Goal: Task Accomplishment & Management: Complete application form

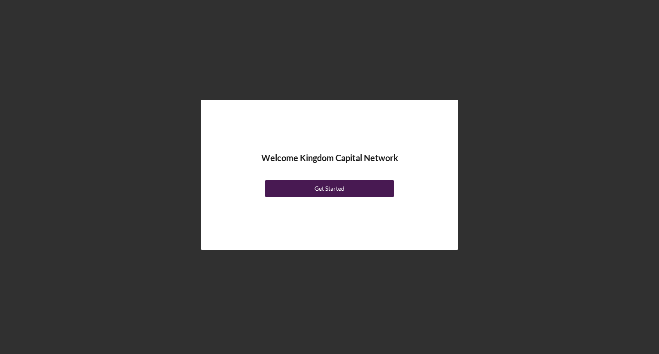
click at [323, 191] on div "Get Started" at bounding box center [330, 188] width 30 height 17
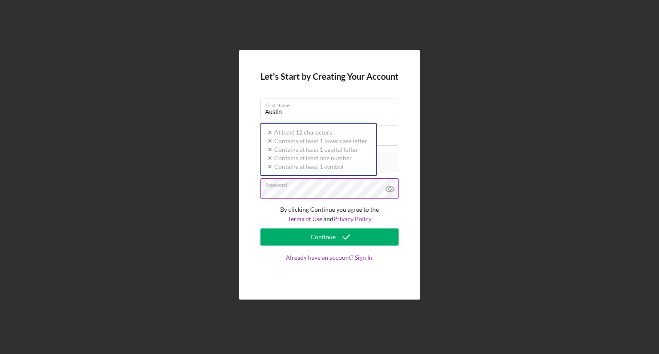
click at [298, 188] on div "Password Icon/icon-validation-no At least 12 characters Icon/icon-validation-no…" at bounding box center [329, 189] width 138 height 21
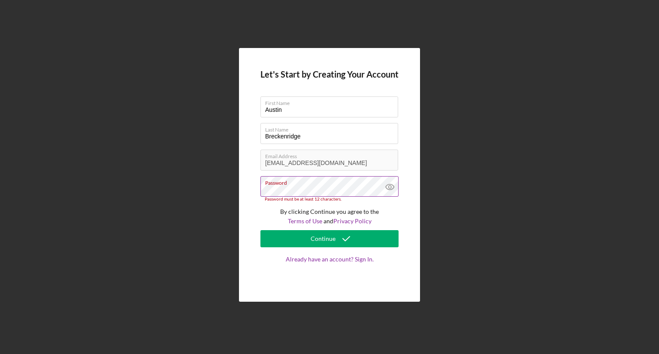
click at [391, 188] on icon at bounding box center [389, 187] width 3 height 3
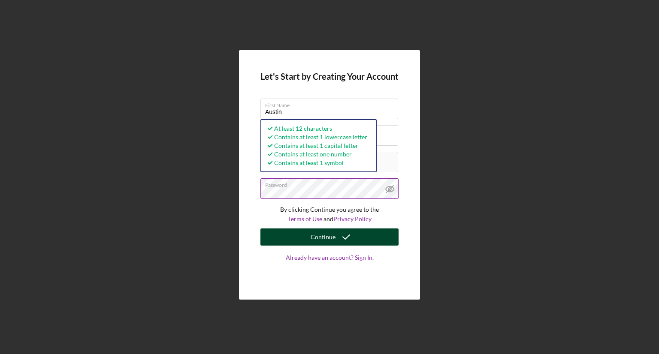
click at [315, 238] on div "Continue" at bounding box center [323, 237] width 25 height 17
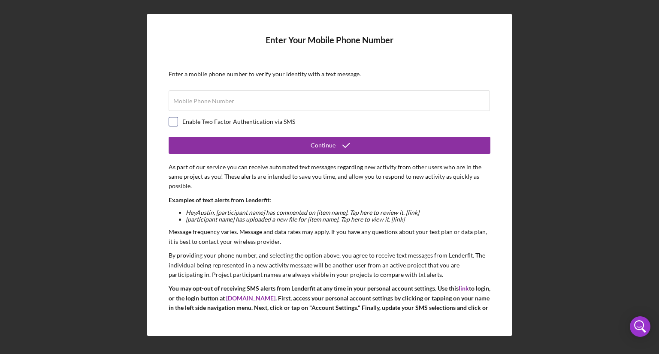
click at [170, 118] on input "checkbox" at bounding box center [173, 122] width 9 height 9
checkbox input "true"
click at [185, 103] on label "Mobile Phone Number" at bounding box center [203, 101] width 61 height 7
click at [185, 103] on input "Mobile Phone Number" at bounding box center [329, 101] width 321 height 21
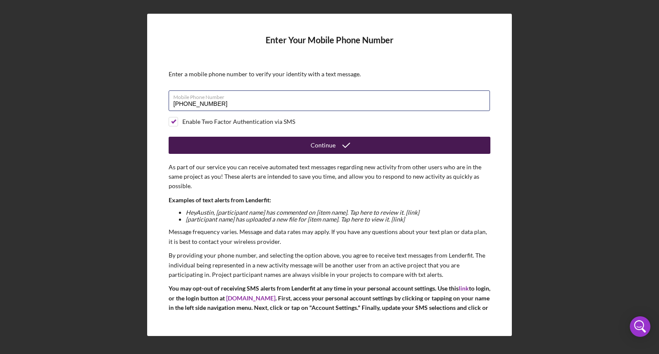
type input "(408) 981-7154"
click at [257, 144] on button "Continue" at bounding box center [330, 145] width 322 height 17
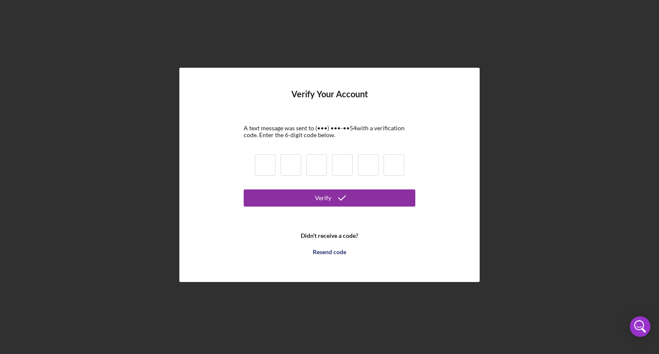
click at [263, 160] on input at bounding box center [265, 164] width 21 height 21
type input "2"
type input "0"
type input "7"
type input "3"
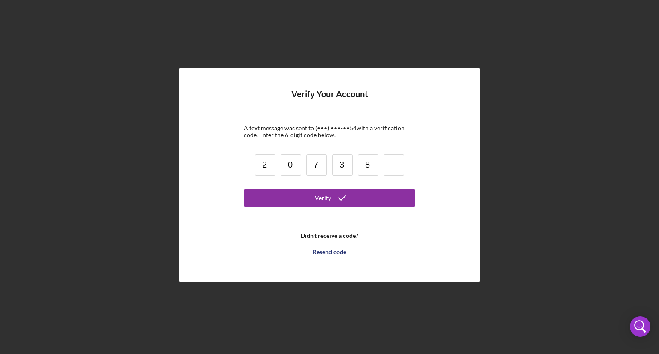
type input "8"
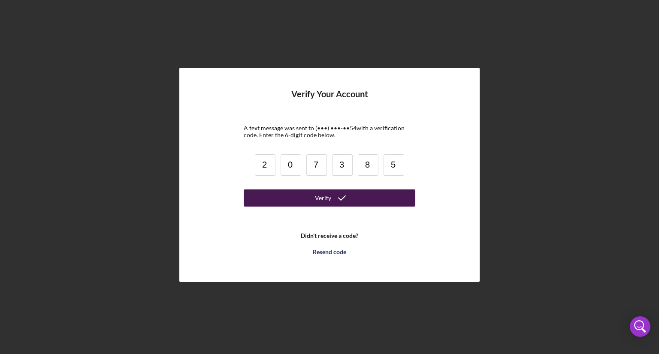
type input "5"
click at [297, 195] on button "Verify" at bounding box center [330, 198] width 172 height 17
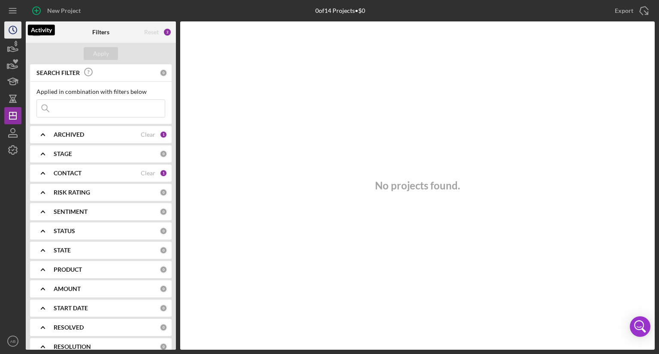
click at [9, 30] on icon "Icon/History" at bounding box center [12, 29] width 21 height 21
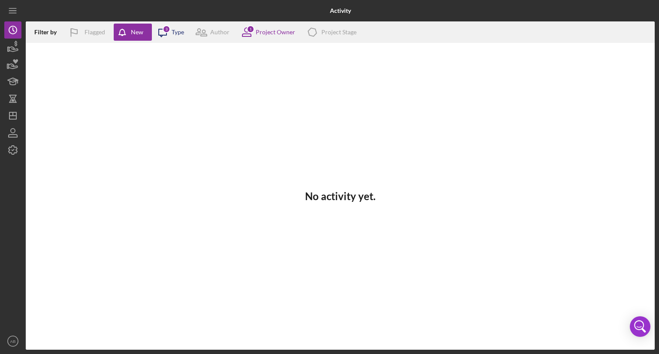
click at [170, 33] on icon "Icon/Message" at bounding box center [162, 31] width 21 height 21
click at [283, 33] on div "Project Owner" at bounding box center [275, 32] width 39 height 7
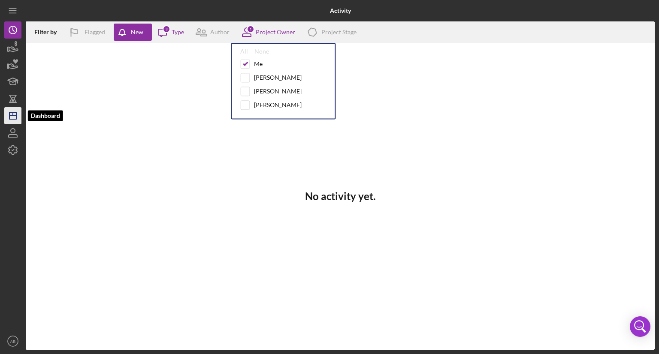
click at [11, 112] on icon "Icon/Dashboard" at bounding box center [12, 115] width 21 height 21
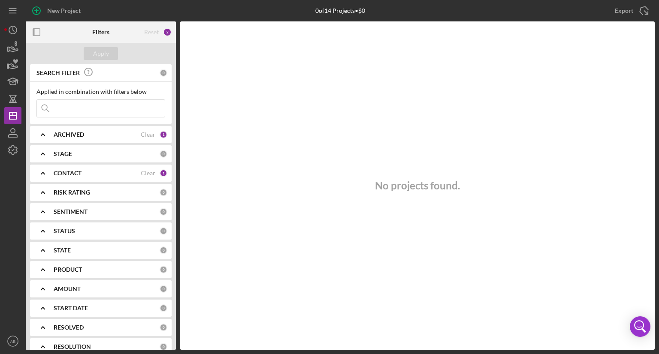
click at [42, 135] on polyline at bounding box center [42, 135] width 3 height 2
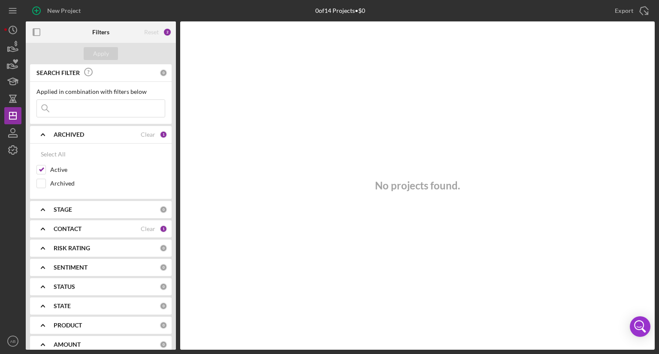
click at [42, 135] on polyline at bounding box center [42, 135] width 3 height 2
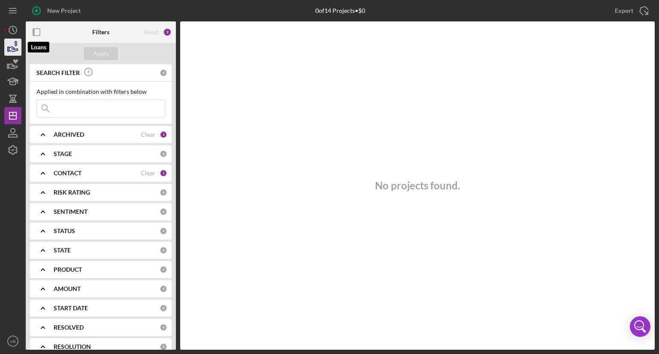
click at [9, 47] on icon "button" at bounding box center [12, 46] width 21 height 21
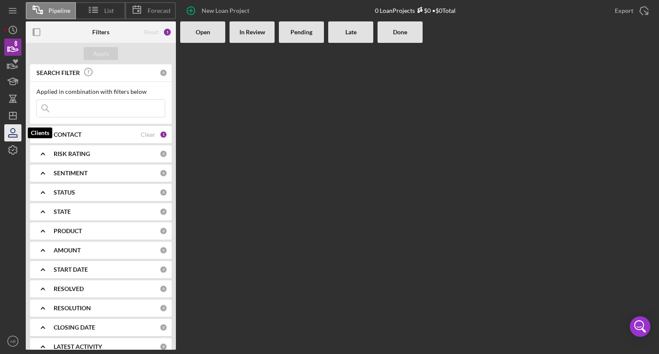
click at [15, 132] on icon "button" at bounding box center [12, 132] width 21 height 21
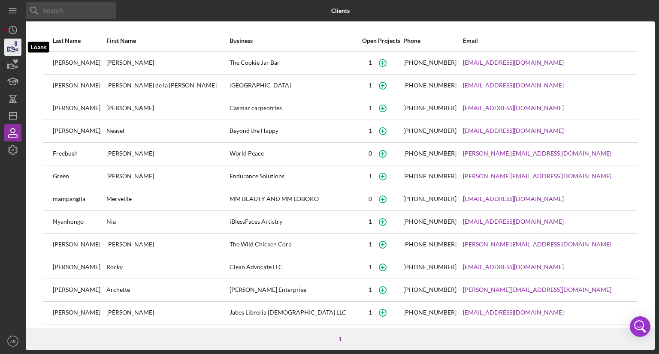
click at [12, 48] on icon "button" at bounding box center [12, 46] width 21 height 21
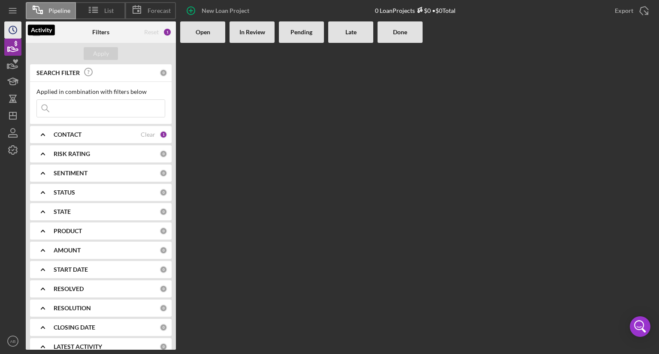
click at [9, 27] on icon "Icon/History" at bounding box center [12, 29] width 21 height 21
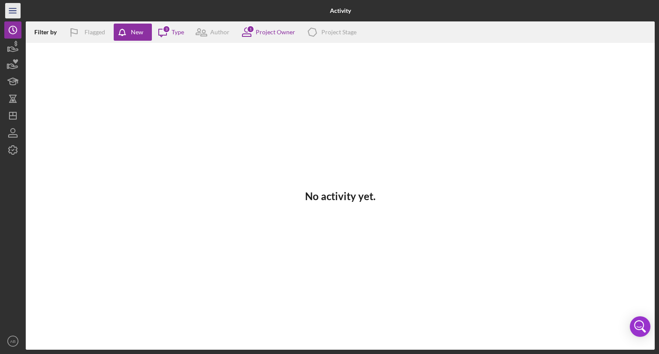
click at [12, 9] on line "button" at bounding box center [12, 9] width 7 height 0
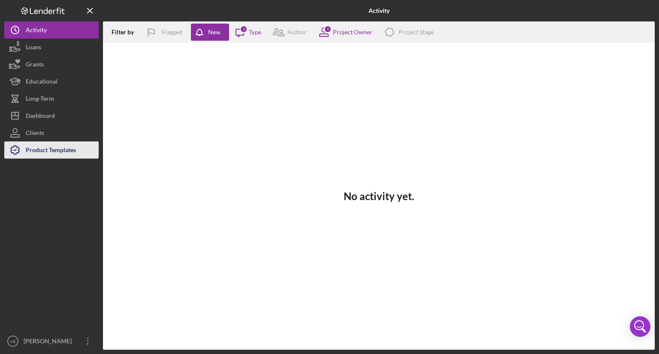
click at [31, 151] on div "Product Templates" at bounding box center [51, 151] width 50 height 19
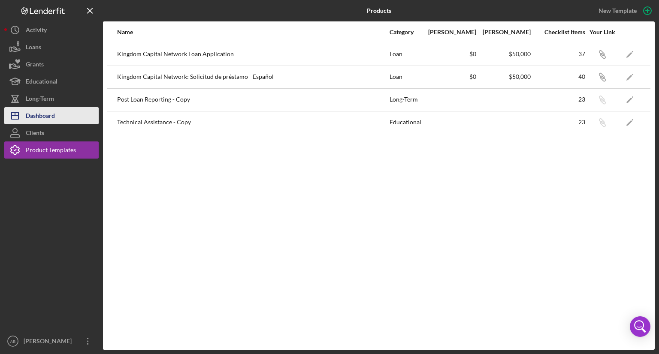
click at [34, 113] on div "Dashboard" at bounding box center [40, 116] width 29 height 19
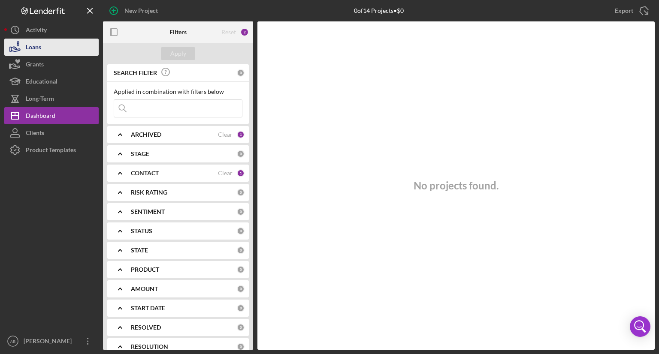
click at [51, 54] on button "Loans" at bounding box center [51, 47] width 94 height 17
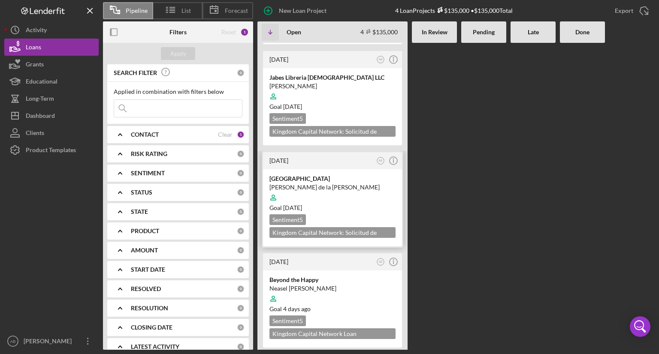
scroll to position [96, 0]
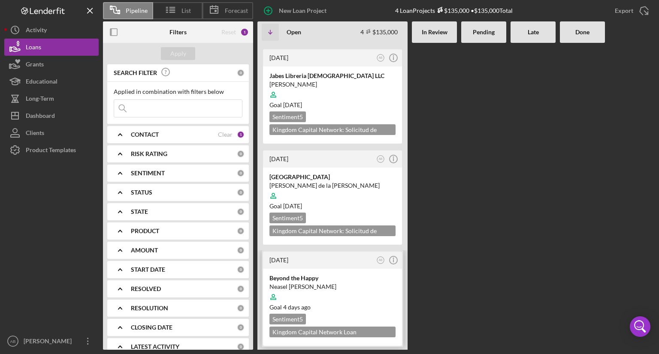
click at [345, 294] on div at bounding box center [332, 297] width 126 height 16
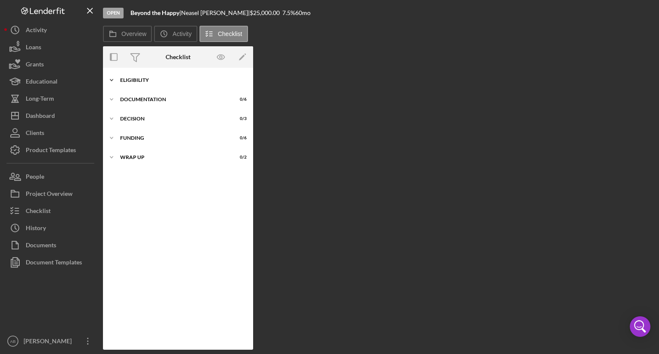
click at [110, 81] on icon "Icon/Expander" at bounding box center [111, 80] width 17 height 17
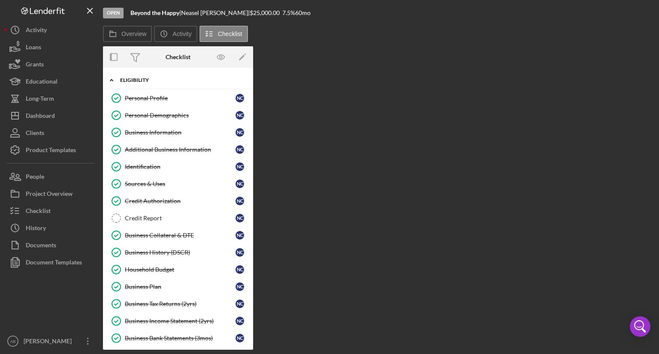
click at [112, 79] on icon "Icon/Expander" at bounding box center [111, 80] width 17 height 17
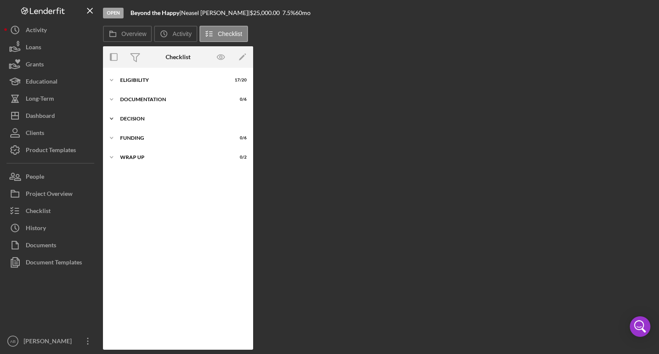
click at [112, 116] on icon "Icon/Expander" at bounding box center [111, 118] width 17 height 17
click at [112, 140] on icon "Icon/Expander" at bounding box center [111, 138] width 17 height 17
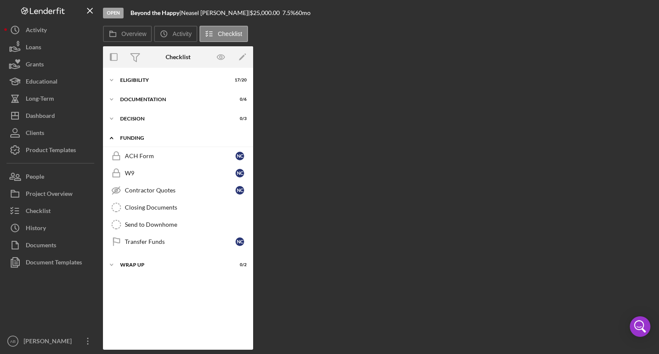
click at [112, 140] on icon "Icon/Expander" at bounding box center [111, 138] width 17 height 17
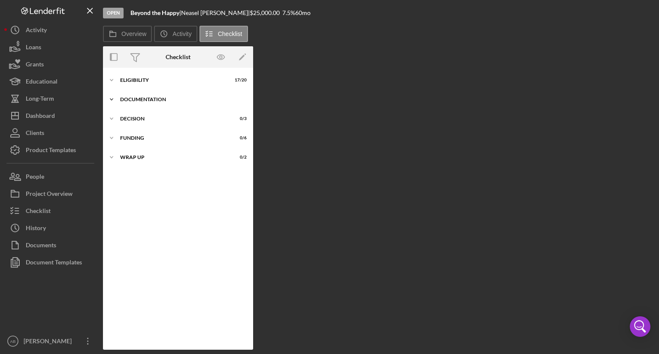
click at [111, 99] on icon "Icon/Expander" at bounding box center [111, 99] width 17 height 17
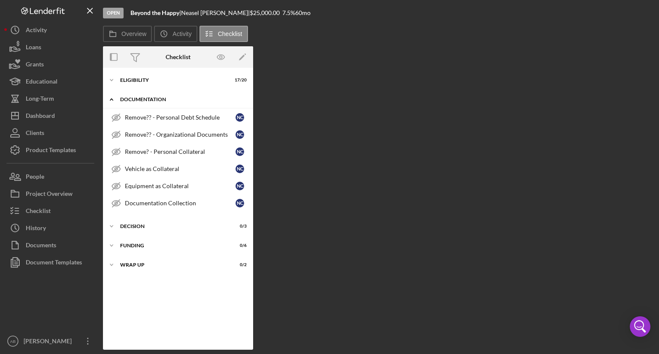
click at [111, 99] on polyline at bounding box center [111, 100] width 3 height 2
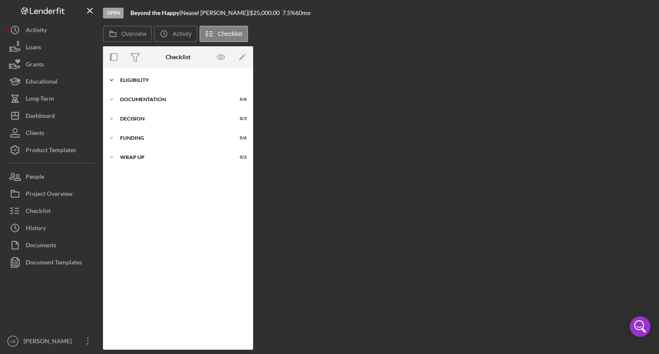
click at [112, 81] on icon "Icon/Expander" at bounding box center [111, 80] width 17 height 17
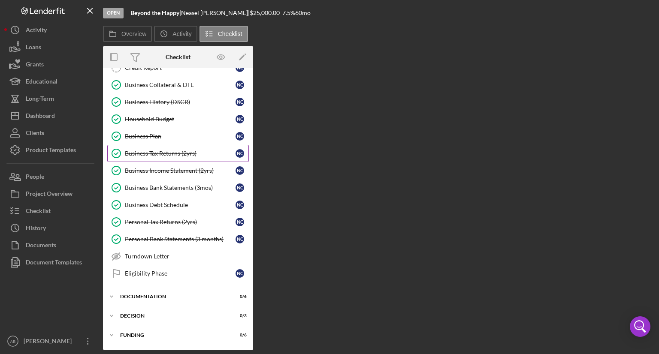
scroll to position [165, 0]
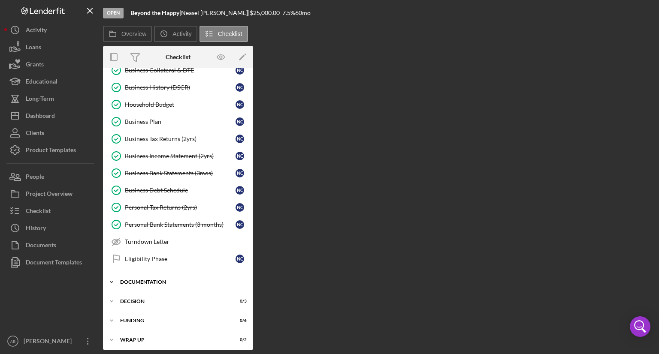
click at [111, 279] on icon "Icon/Expander" at bounding box center [111, 282] width 17 height 17
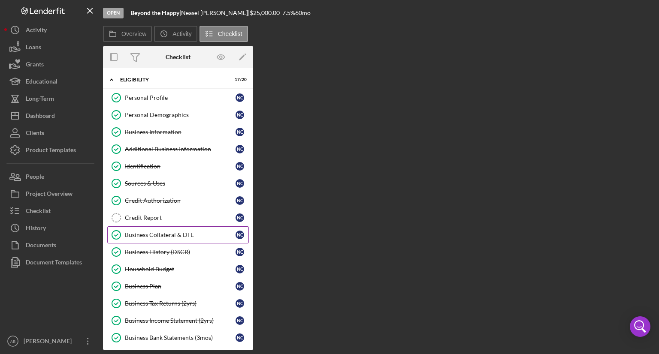
scroll to position [0, 0]
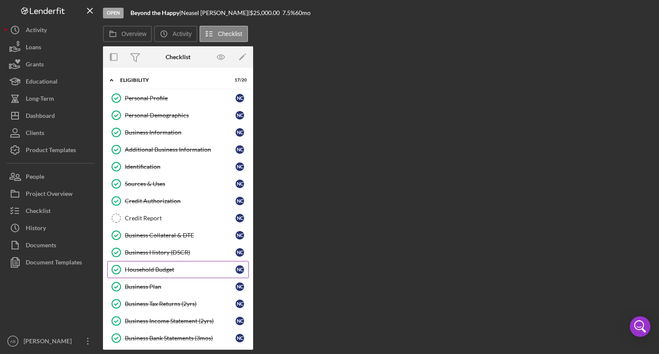
click at [147, 268] on div "Household Budget" at bounding box center [180, 269] width 111 height 7
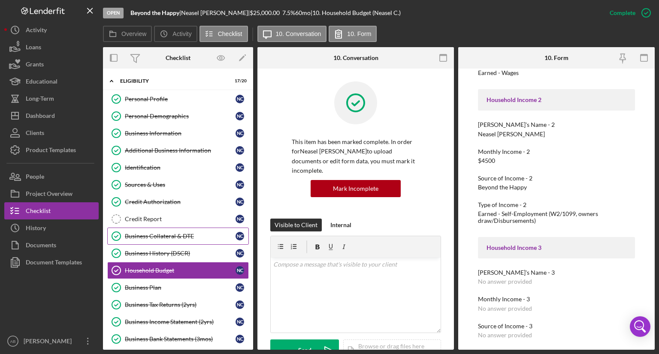
scroll to position [43, 0]
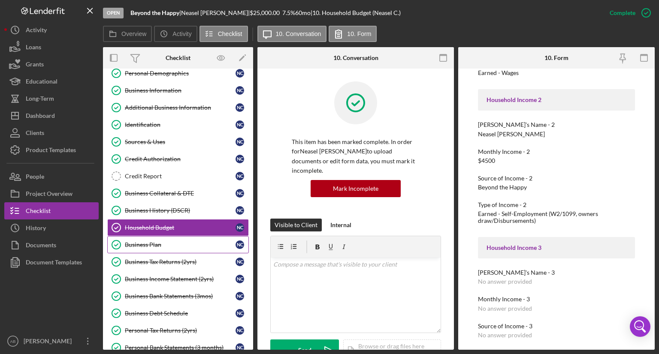
click at [132, 245] on div "Business Plan" at bounding box center [180, 245] width 111 height 7
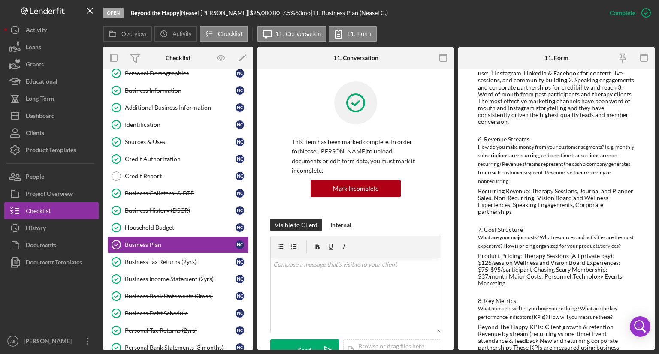
scroll to position [525, 0]
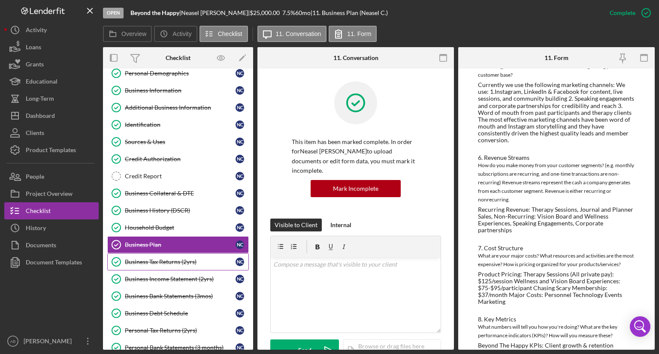
click at [148, 262] on div "Business Tax Returns (2yrs)" at bounding box center [180, 262] width 111 height 7
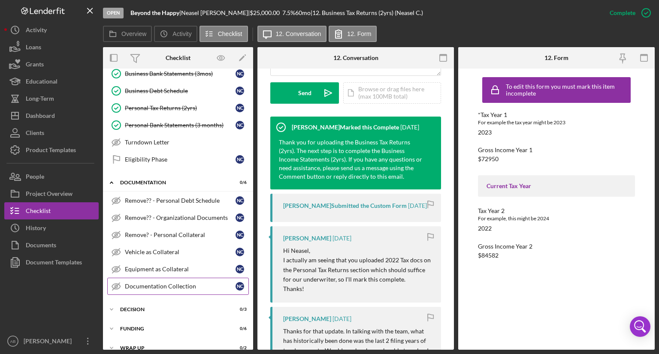
scroll to position [273, 0]
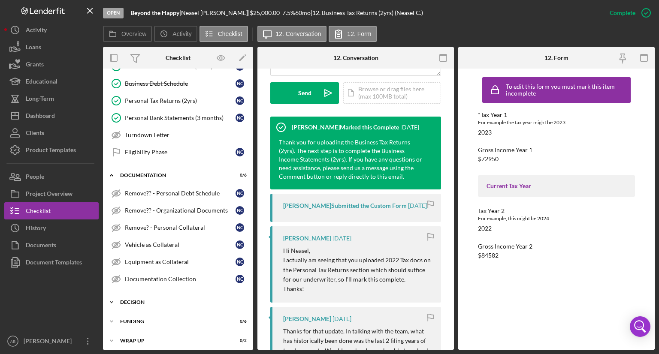
click at [113, 299] on icon "Icon/Expander" at bounding box center [111, 302] width 17 height 17
click at [134, 317] on div "Credit Memo Prep" at bounding box center [187, 320] width 124 height 7
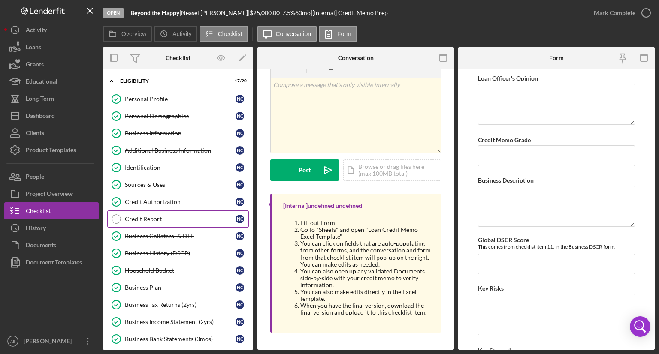
click at [144, 221] on link "Credit Report Credit Report N C" at bounding box center [178, 219] width 142 height 17
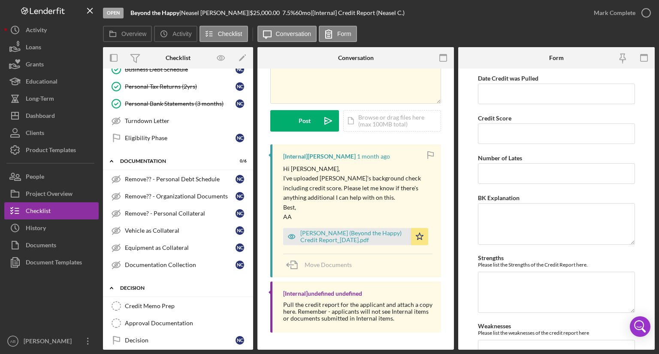
scroll to position [300, 0]
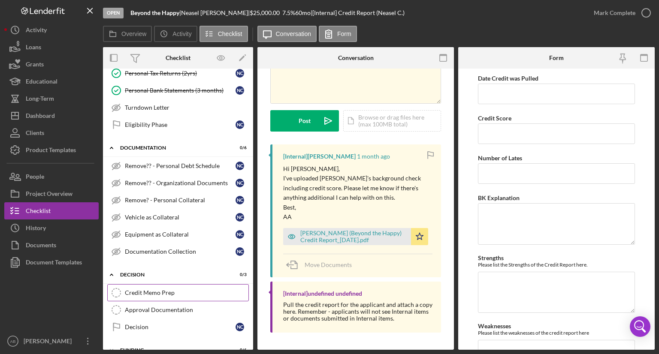
click at [158, 290] on div "Credit Memo Prep" at bounding box center [187, 293] width 124 height 7
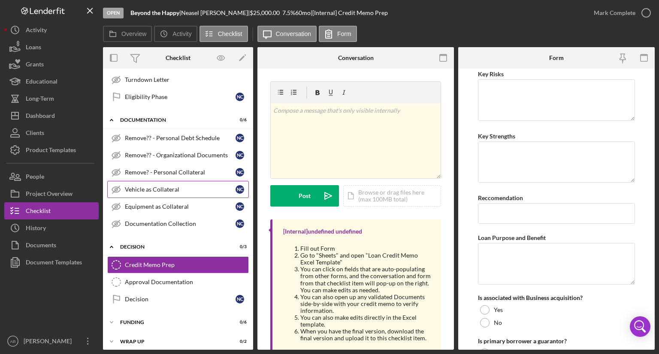
scroll to position [285, 0]
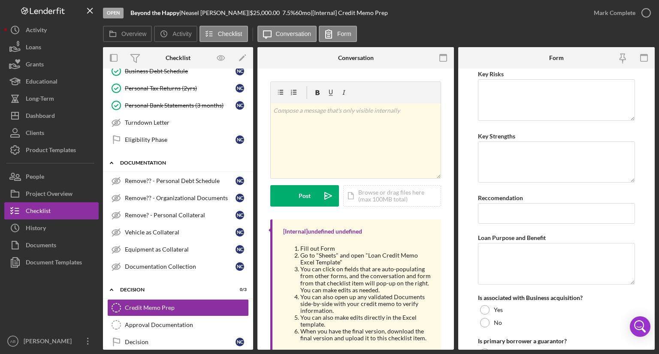
click at [112, 160] on icon "Icon/Expander" at bounding box center [111, 162] width 17 height 17
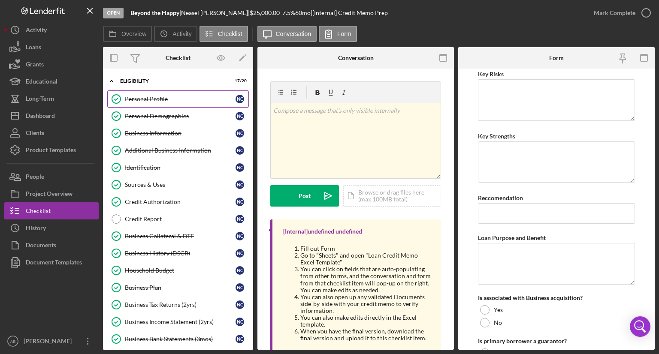
scroll to position [0, 0]
click at [109, 81] on icon "Icon/Expander" at bounding box center [111, 81] width 17 height 17
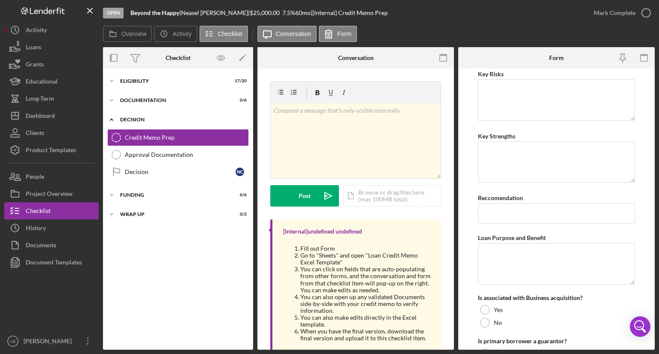
click at [113, 121] on icon "Icon/Expander" at bounding box center [111, 119] width 17 height 17
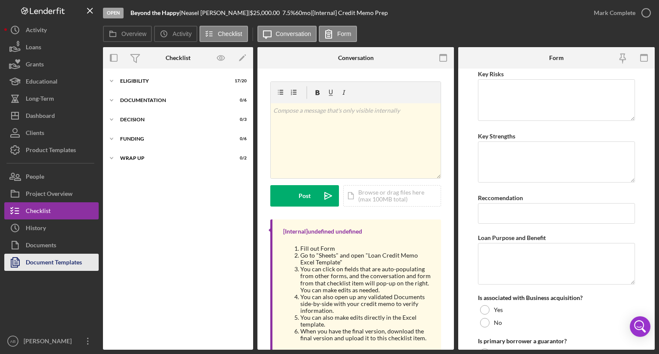
click at [30, 264] on div "Document Templates" at bounding box center [54, 263] width 56 height 19
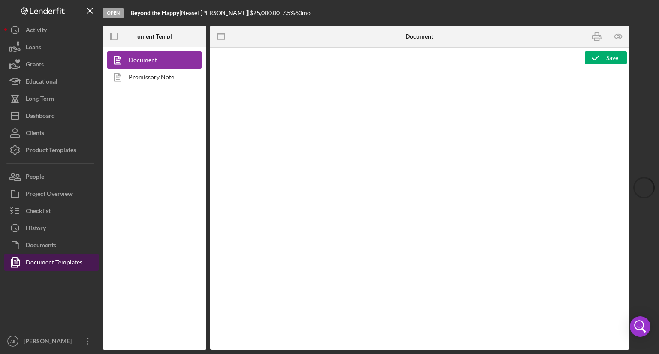
type textarea "<p style="line-height: 1.39; margin-top: 0pt; margin-bottom: 8pt;">&nbsp;</p> <…"
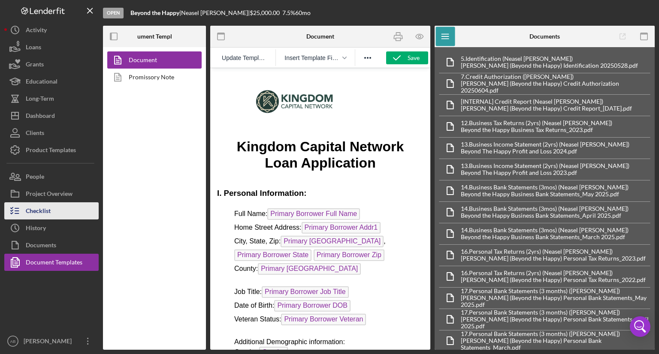
click at [39, 219] on div "Checklist" at bounding box center [38, 212] width 25 height 19
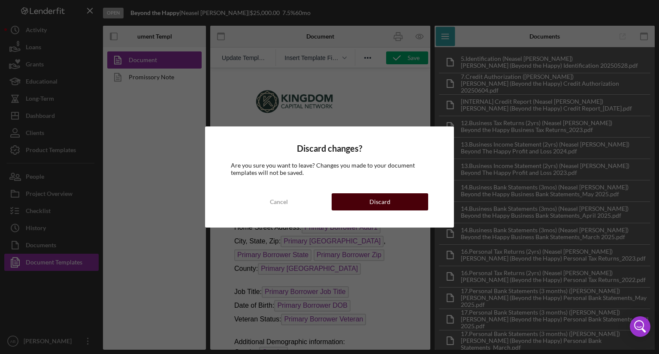
click at [340, 204] on button "Discard" at bounding box center [380, 202] width 97 height 17
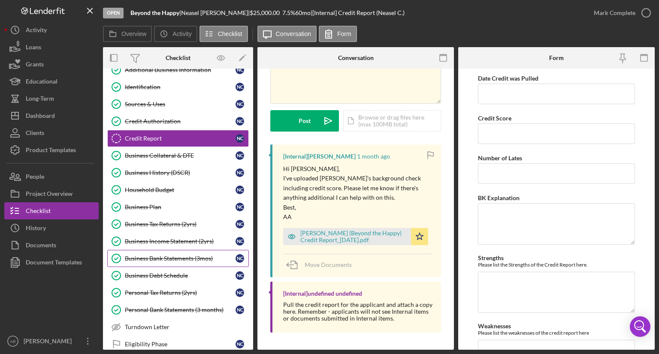
scroll to position [166, 0]
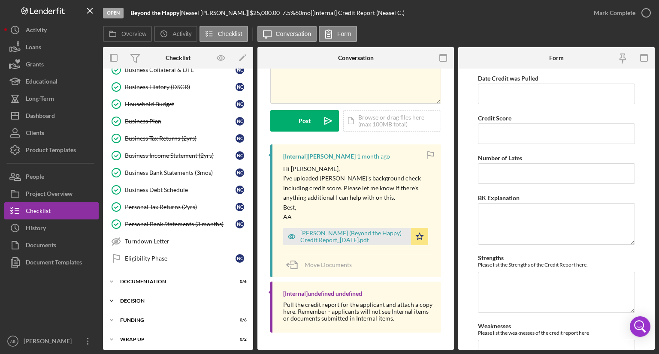
click at [113, 299] on icon "Icon/Expander" at bounding box center [111, 301] width 17 height 17
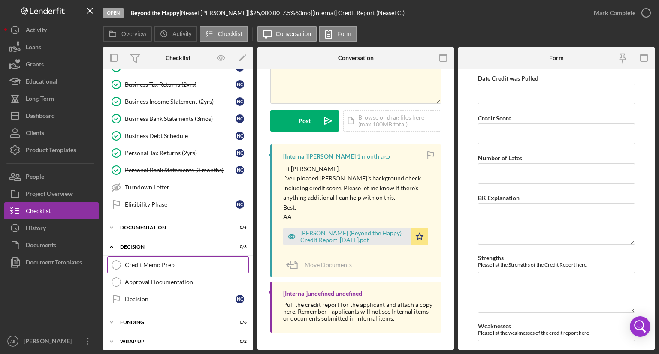
scroll to position [222, 0]
click at [130, 260] on div "Credit Memo Prep" at bounding box center [187, 263] width 124 height 7
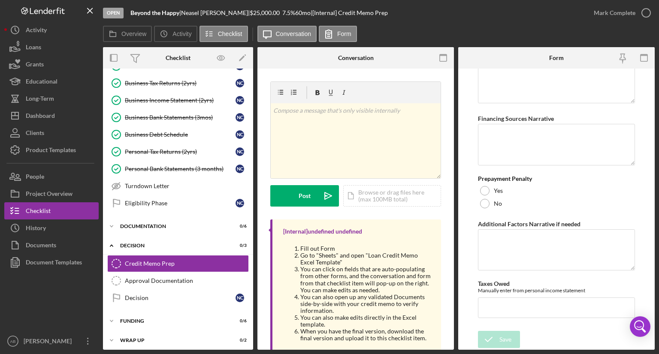
scroll to position [1162, 0]
click at [87, 341] on icon "Icon/Overflow" at bounding box center [87, 341] width 21 height 21
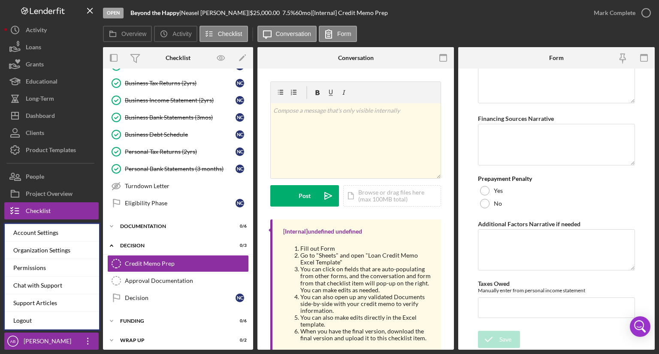
click at [534, 30] on div "Overview Icon/History Activity Checklist Icon/Message Conversation Form" at bounding box center [379, 34] width 552 height 17
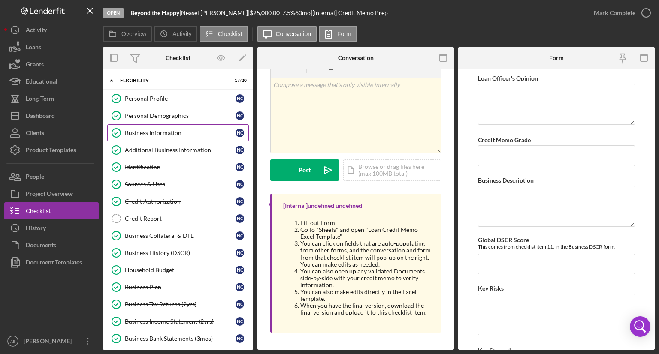
scroll to position [0, 0]
click at [134, 254] on div "Business History (DSCR)" at bounding box center [180, 253] width 111 height 7
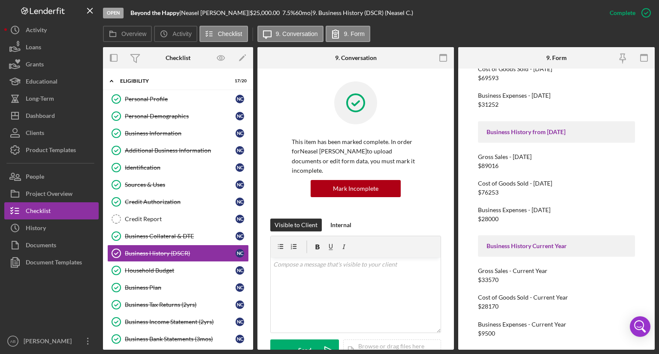
scroll to position [215, 0]
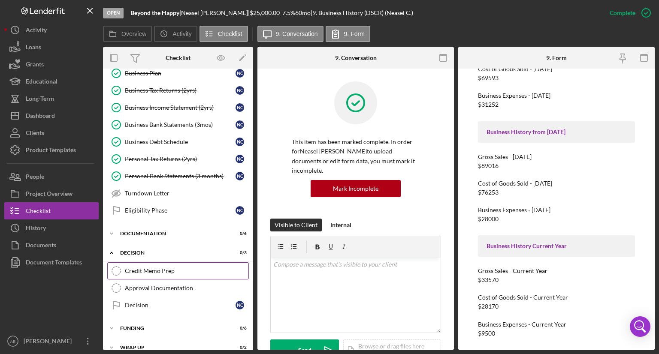
click at [139, 269] on div "Credit Memo Prep" at bounding box center [187, 271] width 124 height 7
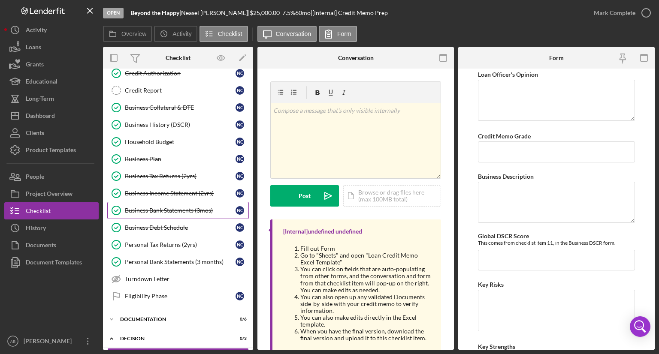
scroll to position [86, 0]
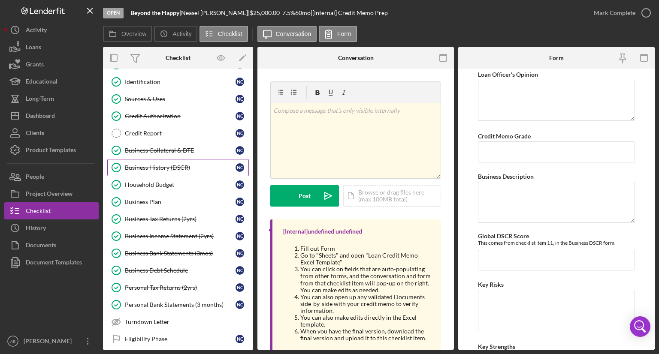
click at [143, 167] on div "Business History (DSCR)" at bounding box center [180, 167] width 111 height 7
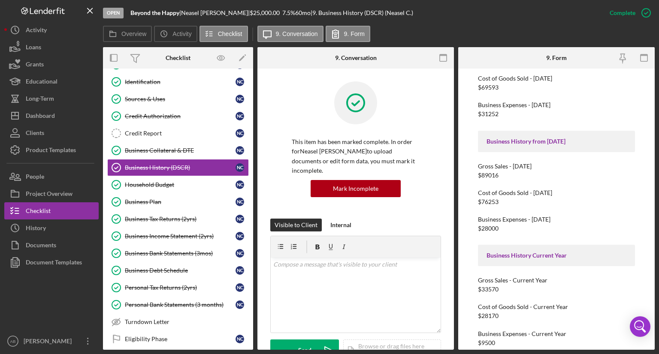
scroll to position [105, 0]
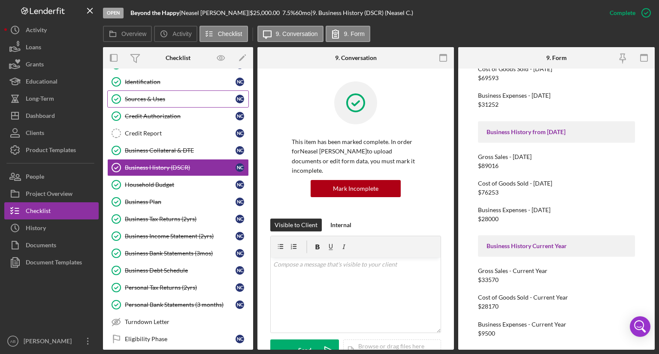
click at [147, 102] on link "Sources & Uses Sources & Uses N C" at bounding box center [178, 99] width 142 height 17
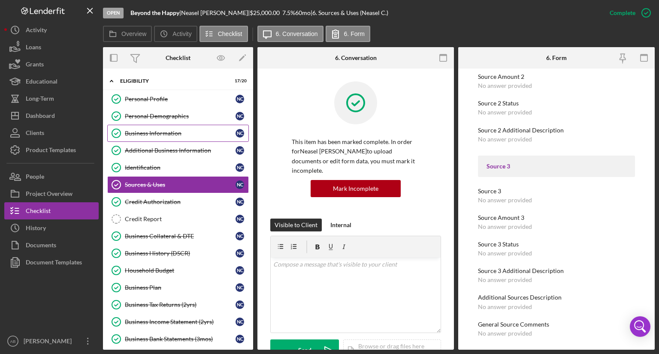
click at [145, 131] on div "Business Information" at bounding box center [180, 133] width 111 height 7
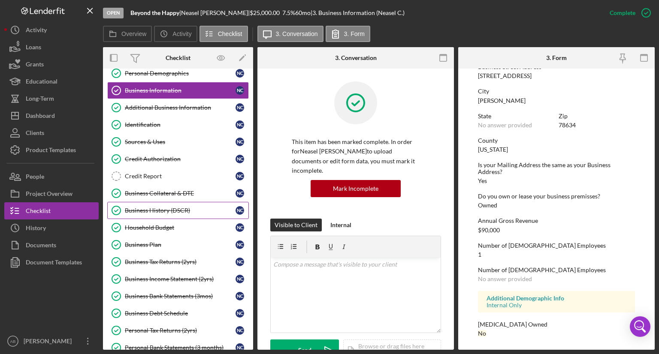
scroll to position [86, 0]
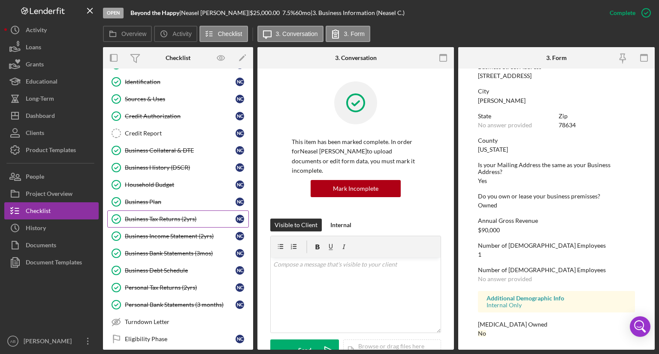
click at [137, 216] on div "Business Tax Returns (2yrs)" at bounding box center [180, 219] width 111 height 7
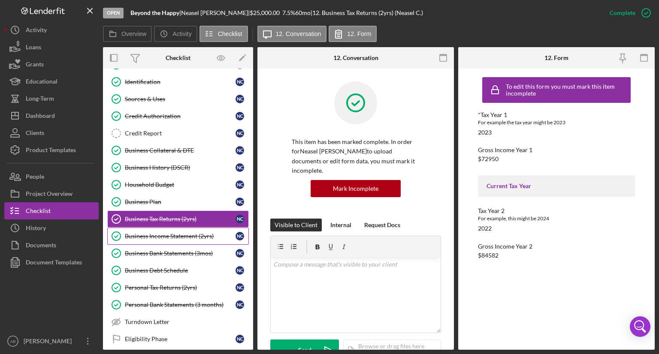
click at [179, 236] on div "Business Income Statement (2yrs)" at bounding box center [180, 236] width 111 height 7
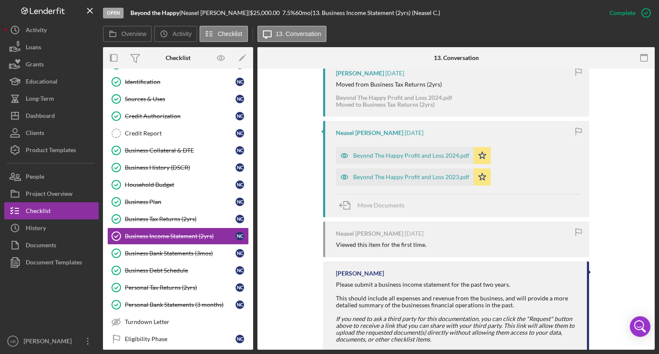
scroll to position [375, 0]
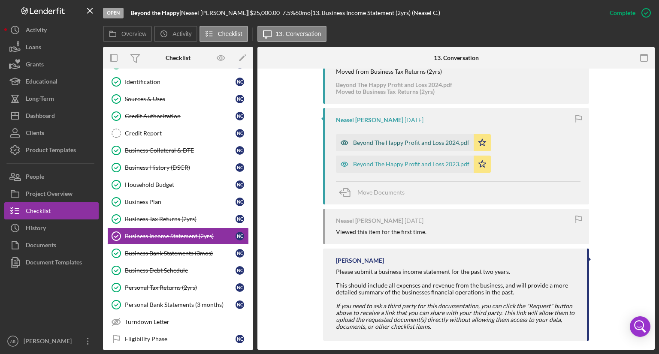
click at [343, 134] on icon "button" at bounding box center [344, 142] width 17 height 17
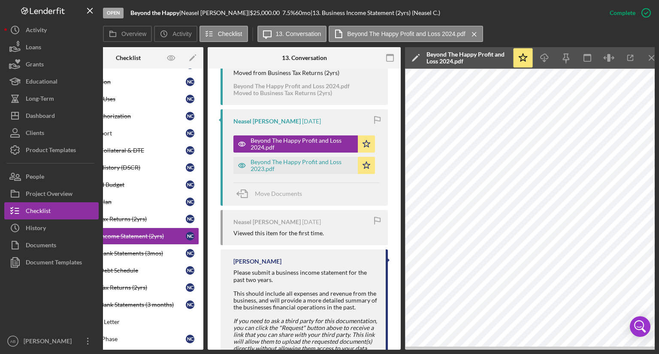
scroll to position [0, 57]
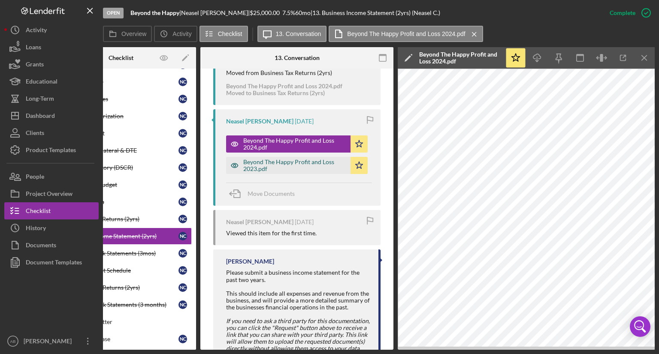
click at [231, 146] on icon "button" at bounding box center [234, 144] width 7 height 4
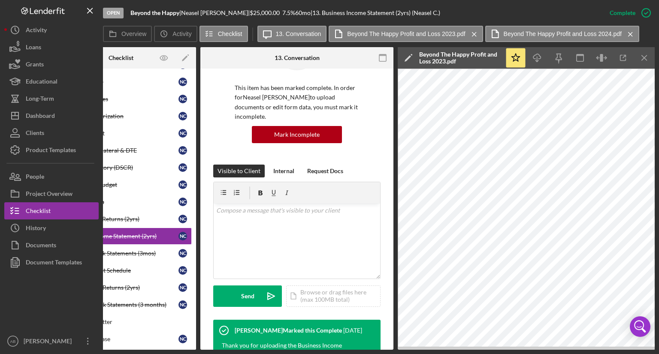
scroll to position [0, 0]
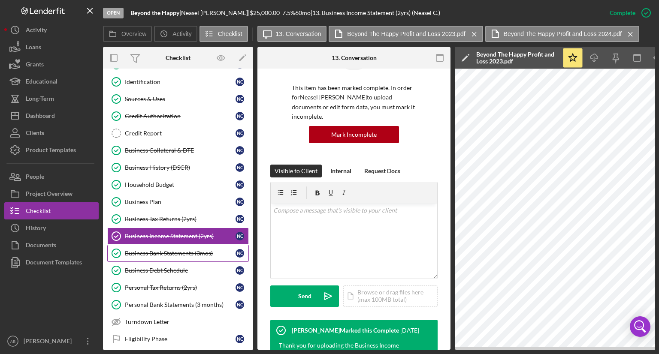
click at [181, 254] on div "Business Bank Statements (3mos)" at bounding box center [180, 253] width 111 height 7
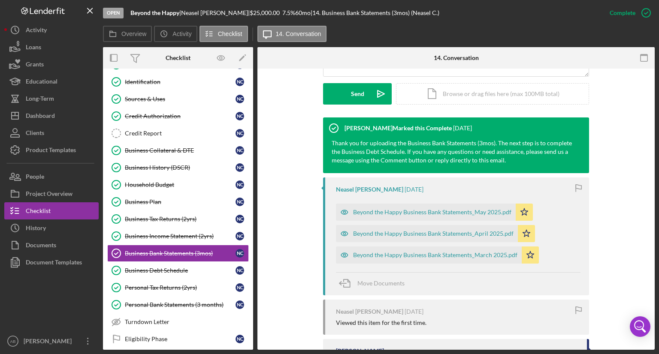
scroll to position [300, 0]
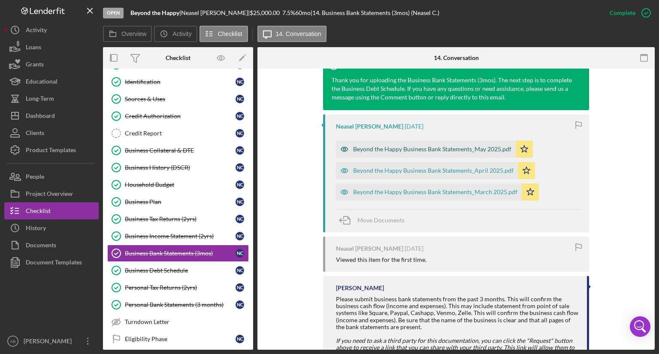
click at [342, 148] on icon "button" at bounding box center [344, 149] width 17 height 17
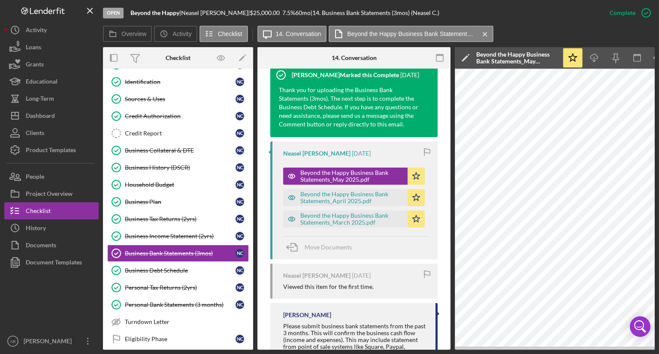
drag, startPoint x: 529, startPoint y: 350, endPoint x: 584, endPoint y: 349, distance: 54.9
click at [584, 349] on div "Open Beyond the Happy | Neasel [PERSON_NAME] | $25,000.00 7.5 % 60 mo | 14. Bus…" at bounding box center [329, 177] width 659 height 354
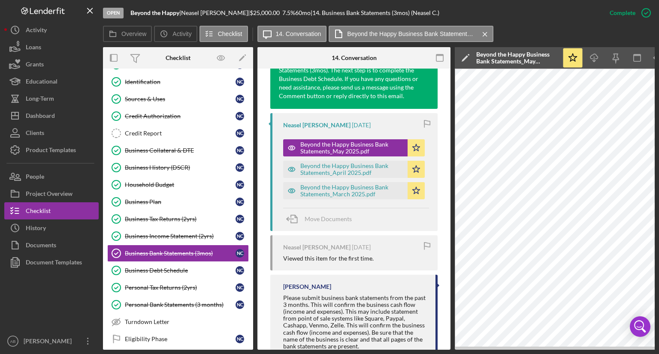
scroll to position [396, 0]
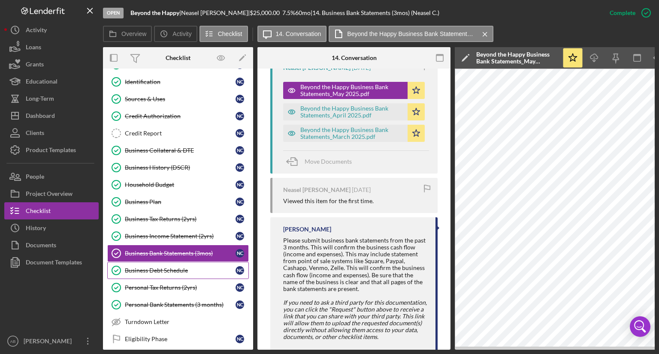
click at [160, 268] on div "Business Debt Schedule" at bounding box center [180, 270] width 111 height 7
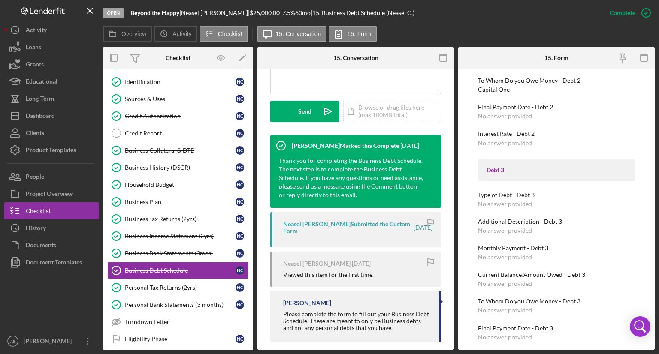
scroll to position [425, 0]
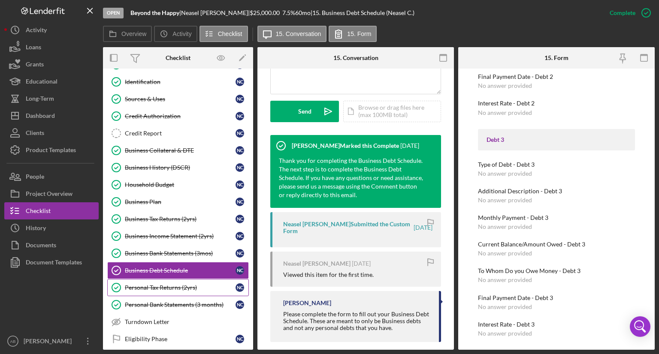
click at [169, 285] on div "Personal Tax Returns (2yrs)" at bounding box center [180, 287] width 111 height 7
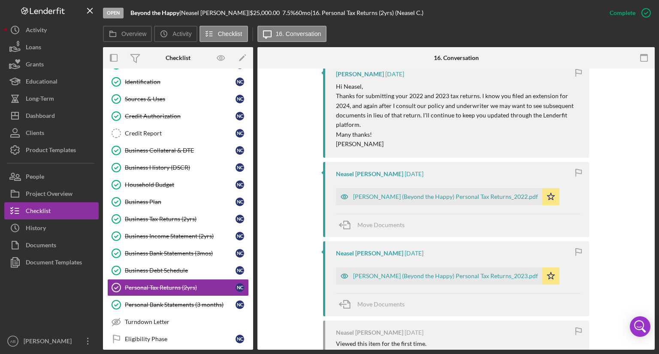
scroll to position [386, 0]
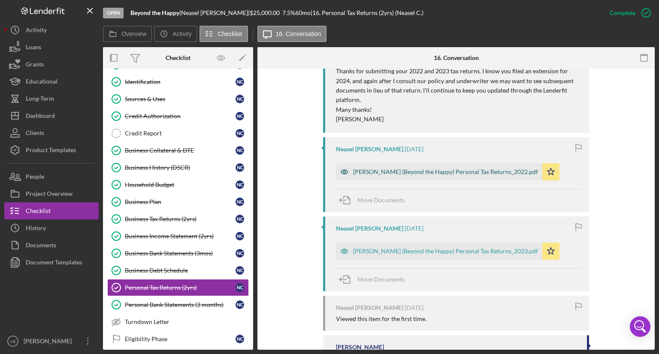
click at [343, 170] on icon "button" at bounding box center [344, 172] width 7 height 4
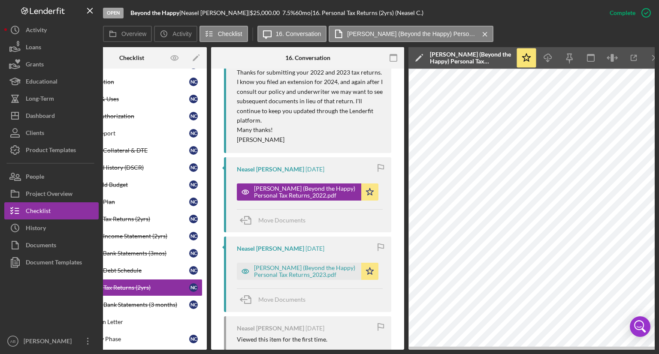
scroll to position [0, 57]
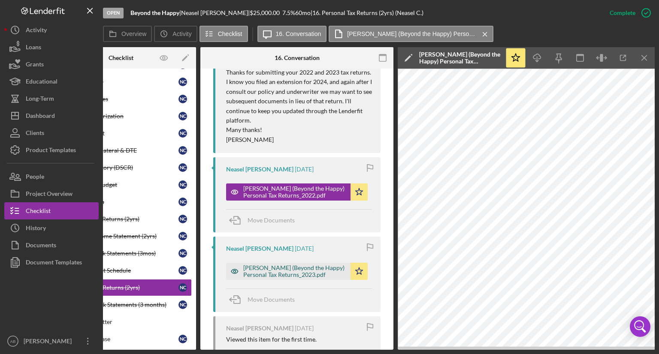
click at [234, 263] on icon "button" at bounding box center [234, 271] width 17 height 17
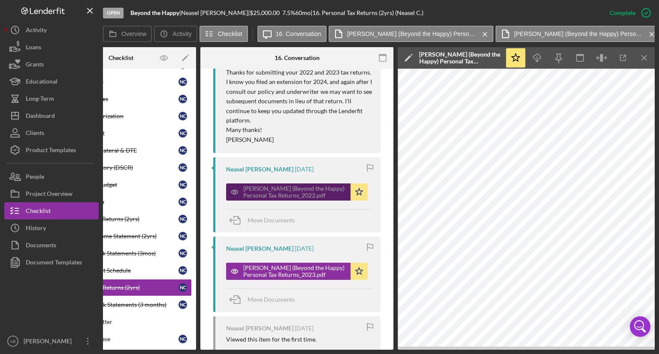
click at [235, 190] on icon "button" at bounding box center [234, 192] width 7 height 4
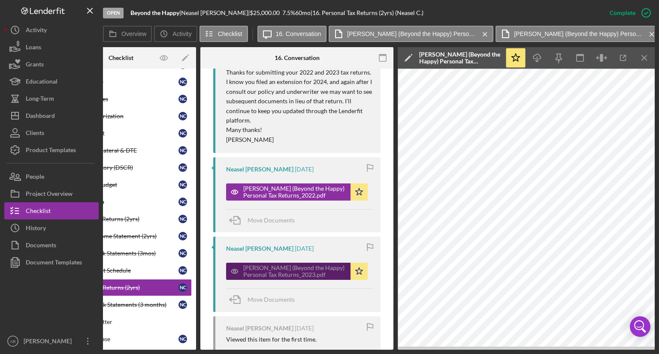
click at [232, 263] on icon "button" at bounding box center [234, 271] width 17 height 17
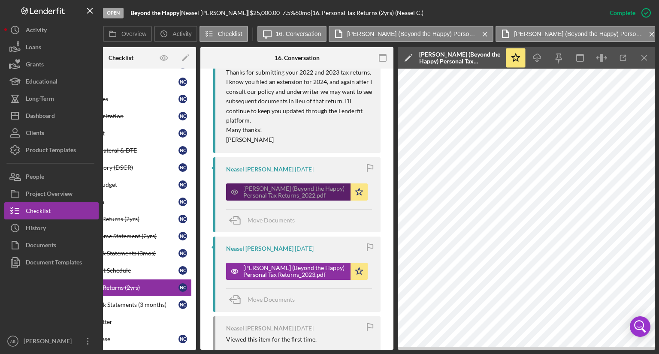
click at [233, 184] on icon "button" at bounding box center [234, 192] width 17 height 17
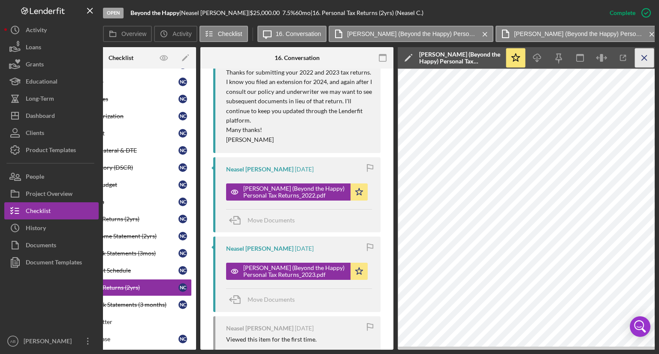
click at [646, 58] on icon "Icon/Menu Close" at bounding box center [644, 57] width 19 height 19
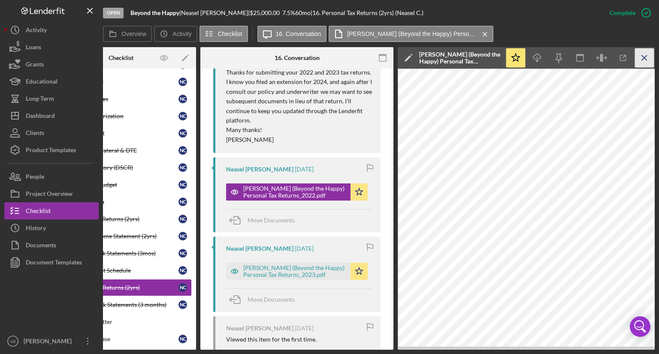
click at [646, 57] on icon "Icon/Menu Close" at bounding box center [644, 57] width 19 height 19
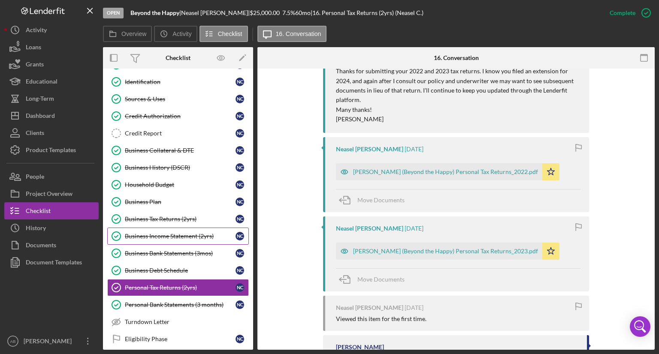
scroll to position [129, 0]
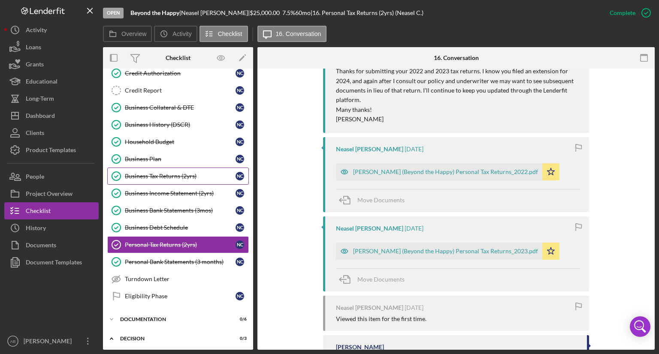
click at [145, 176] on div "Business Tax Returns (2yrs)" at bounding box center [180, 176] width 111 height 7
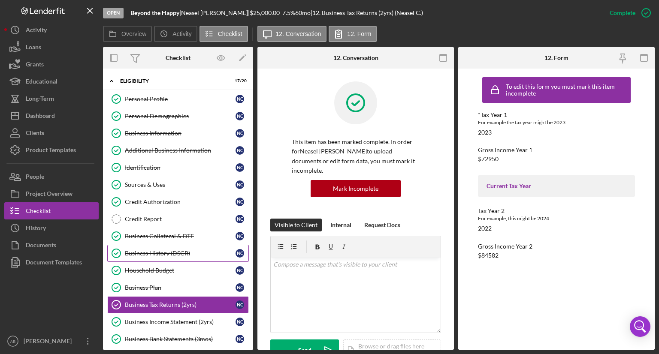
click at [160, 253] on div "Business History (DSCR)" at bounding box center [180, 253] width 111 height 7
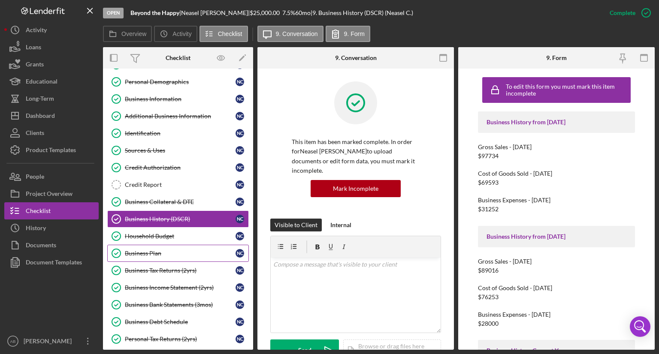
scroll to position [43, 0]
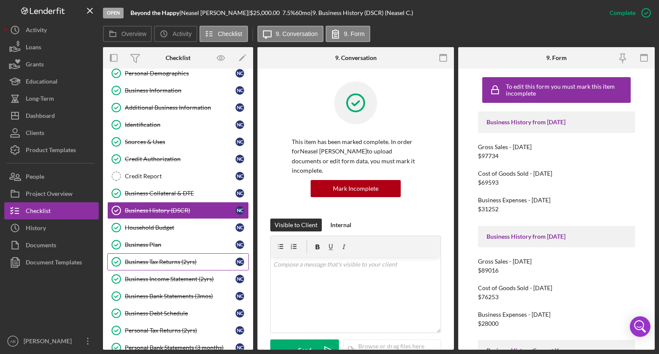
click at [154, 259] on div "Business Tax Returns (2yrs)" at bounding box center [180, 262] width 111 height 7
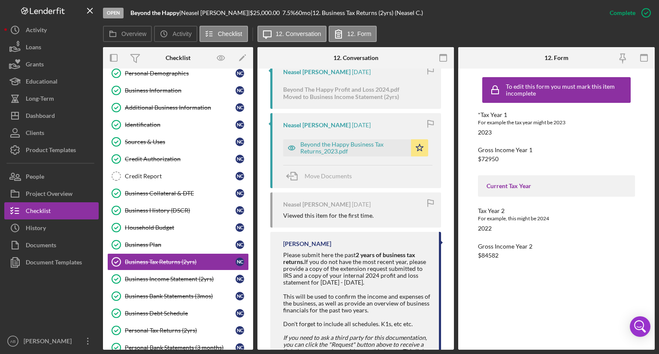
scroll to position [944, 0]
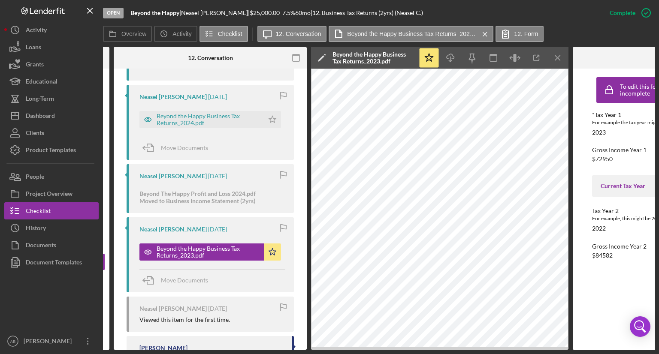
scroll to position [815, 0]
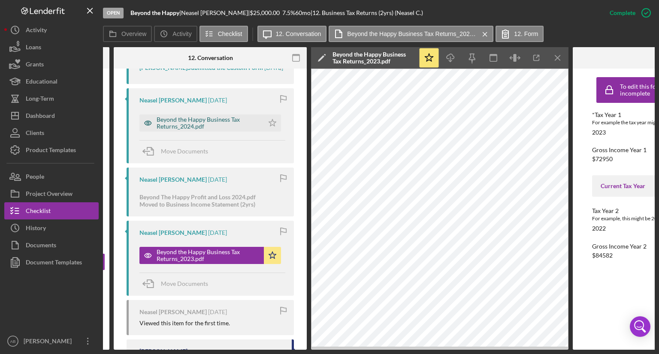
click at [144, 128] on icon "button" at bounding box center [147, 123] width 17 height 17
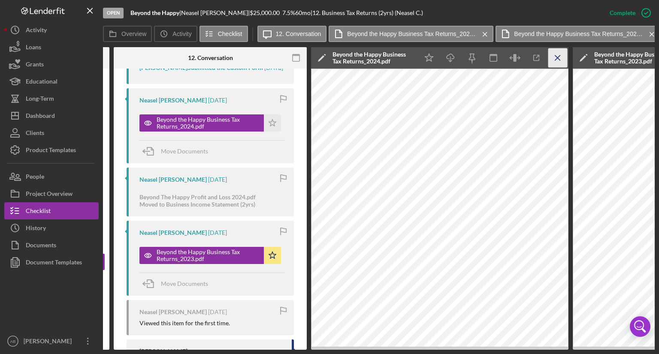
click at [554, 59] on icon "Icon/Menu Close" at bounding box center [557, 57] width 19 height 19
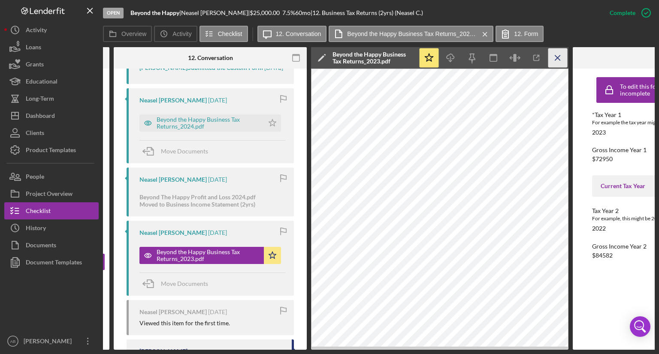
click at [555, 59] on icon "Icon/Menu Close" at bounding box center [557, 57] width 19 height 19
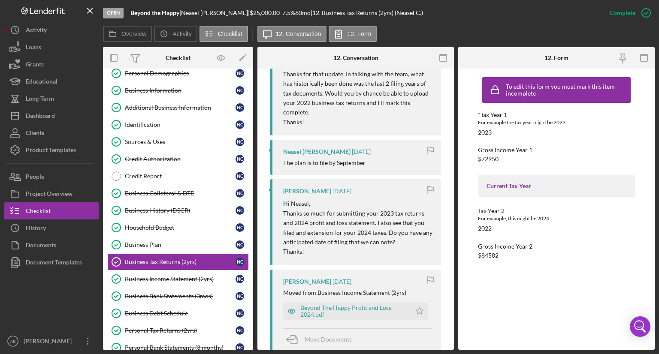
scroll to position [558, 0]
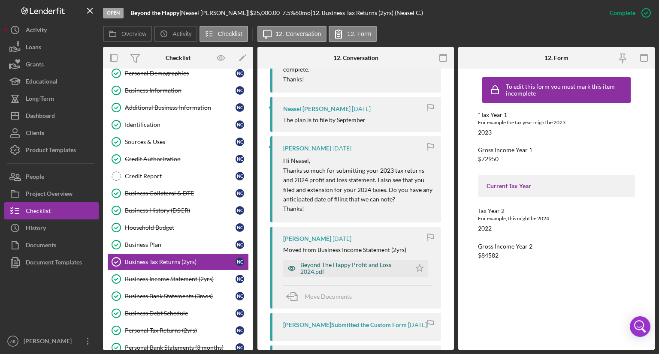
click at [291, 268] on icon "button" at bounding box center [292, 269] width 2 height 2
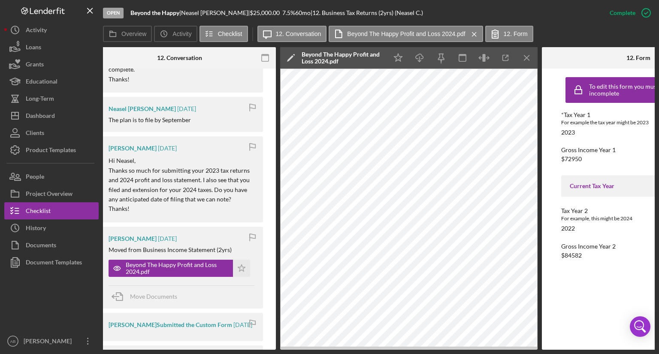
scroll to position [0, 179]
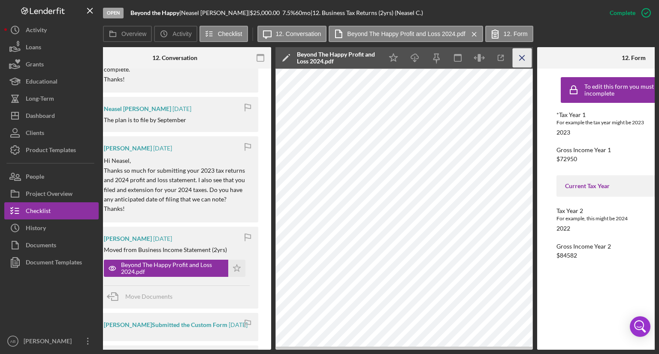
click at [522, 60] on icon "Icon/Menu Close" at bounding box center [522, 57] width 19 height 19
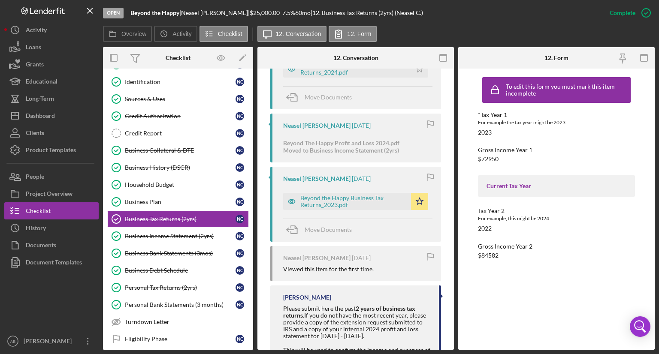
scroll to position [815, 0]
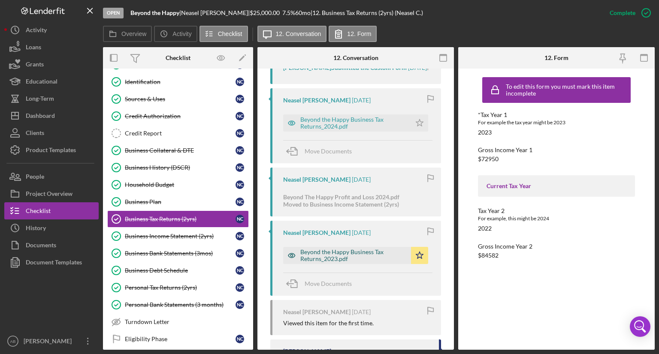
click at [295, 260] on icon "button" at bounding box center [291, 255] width 17 height 17
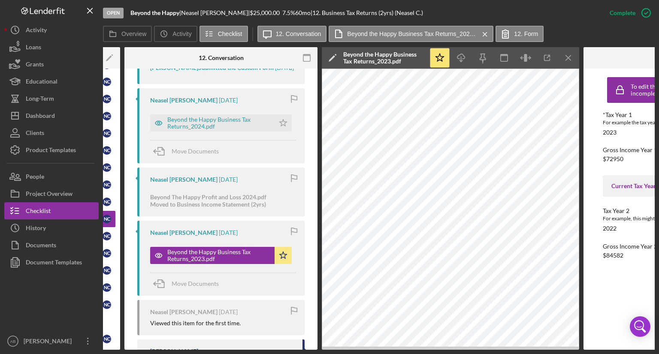
scroll to position [0, 172]
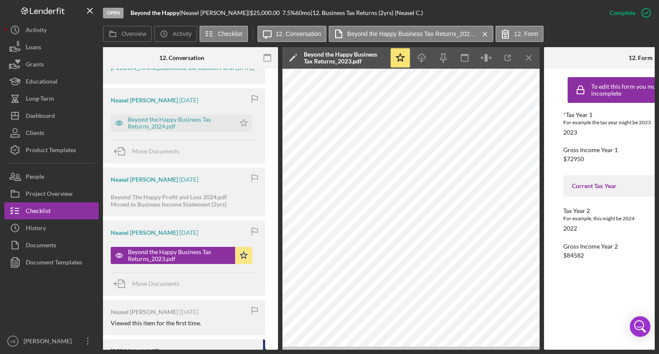
click at [534, 56] on icon "Icon/Menu Close" at bounding box center [529, 57] width 19 height 19
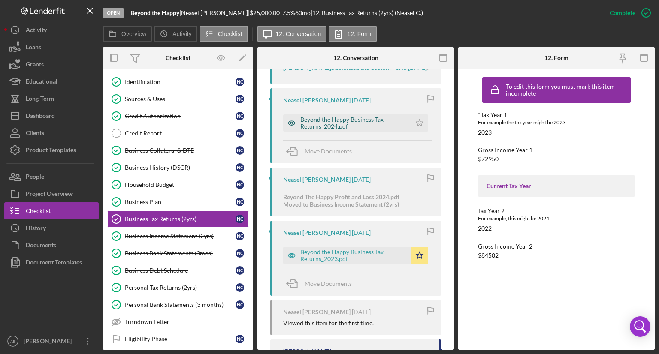
scroll to position [0, 0]
click at [168, 287] on div "Personal Tax Returns (2yrs)" at bounding box center [180, 287] width 111 height 7
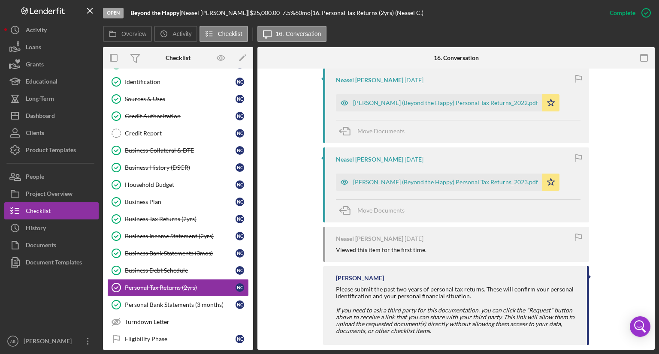
scroll to position [459, 0]
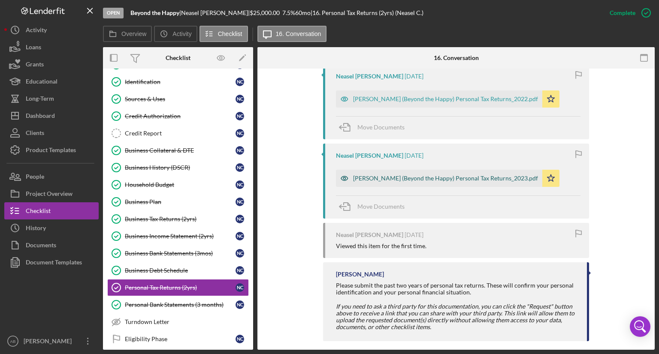
click at [402, 175] on div "[PERSON_NAME] (Beyond the Happy) Personal Tax Returns_2023.pdf" at bounding box center [445, 178] width 185 height 7
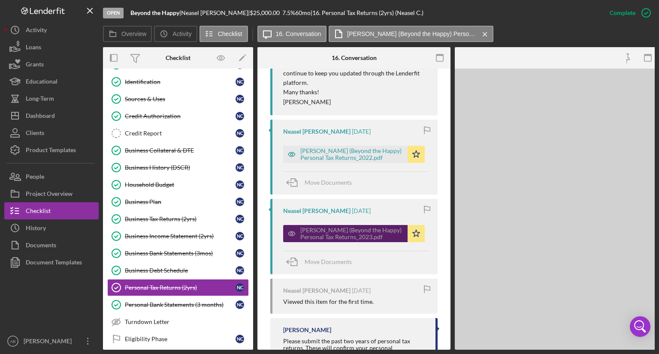
scroll to position [514, 0]
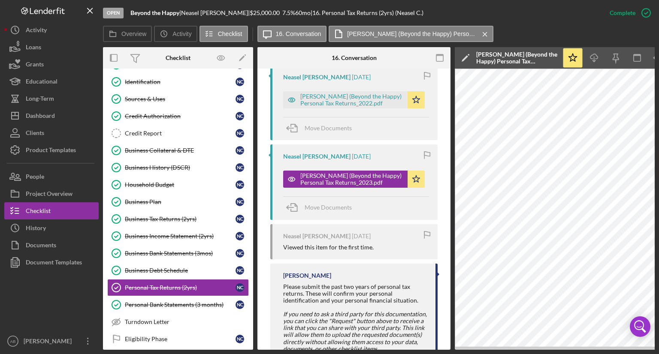
drag, startPoint x: 503, startPoint y: 350, endPoint x: 646, endPoint y: 350, distance: 142.9
click at [646, 350] on div "Overview Internal Workflow Stage Open Icon/Dropdown Arrow Archive (can unarchiv…" at bounding box center [379, 198] width 552 height 303
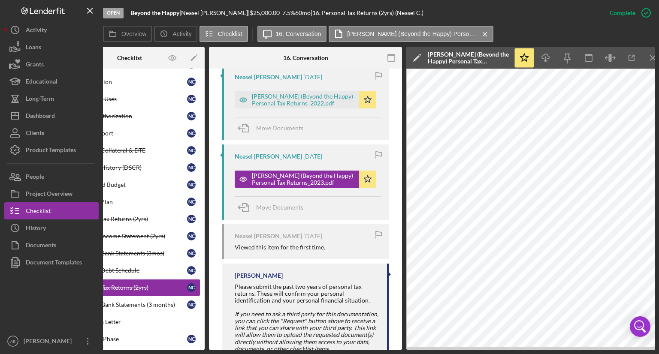
scroll to position [0, 57]
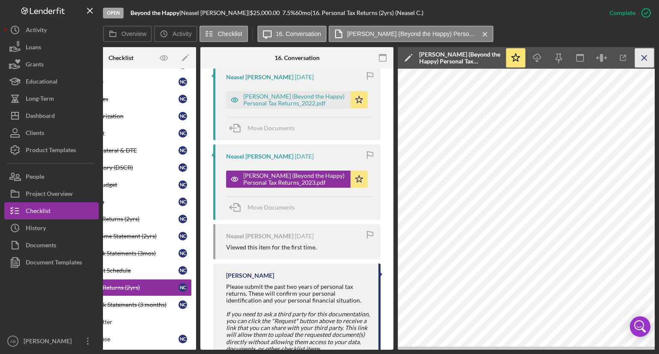
click at [639, 62] on icon "Icon/Menu Close" at bounding box center [644, 57] width 19 height 19
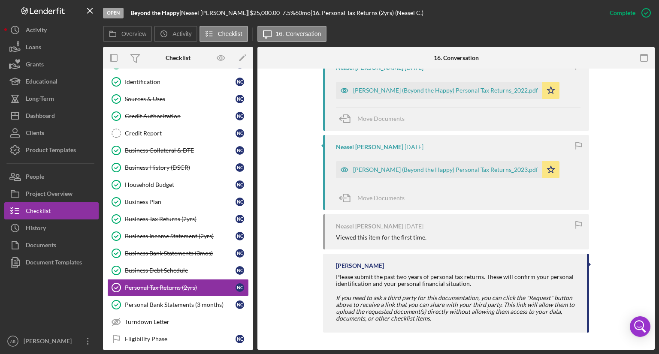
scroll to position [0, 0]
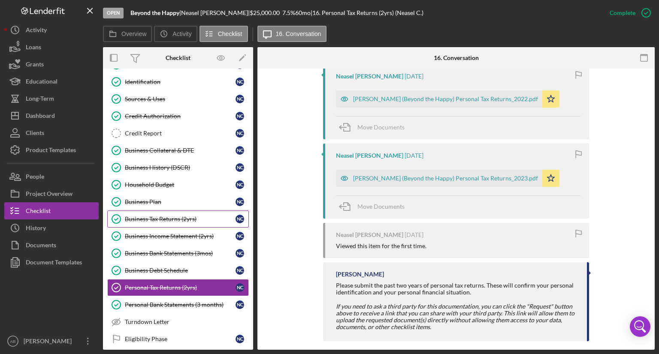
click at [136, 218] on div "Business Tax Returns (2yrs)" at bounding box center [180, 219] width 111 height 7
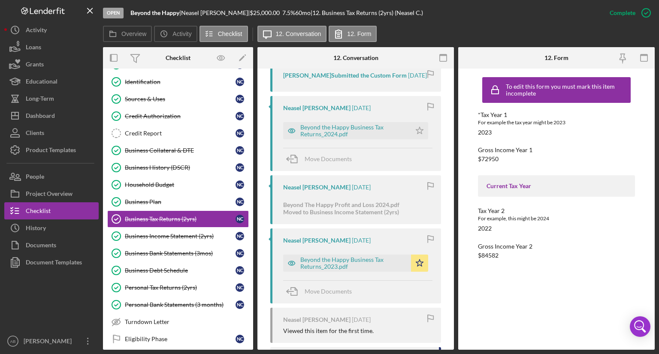
scroll to position [815, 0]
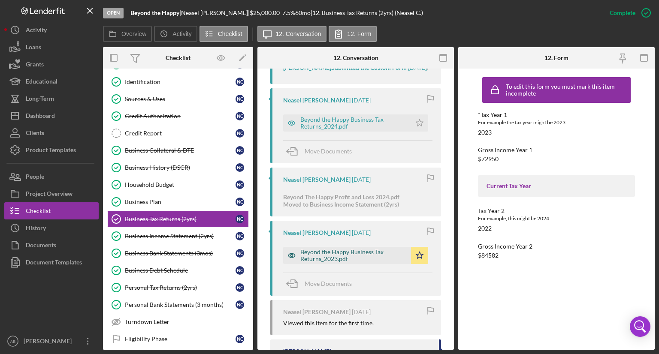
click at [305, 263] on div "Beyond the Happy Business Tax Returns_2023.pdf" at bounding box center [353, 256] width 106 height 14
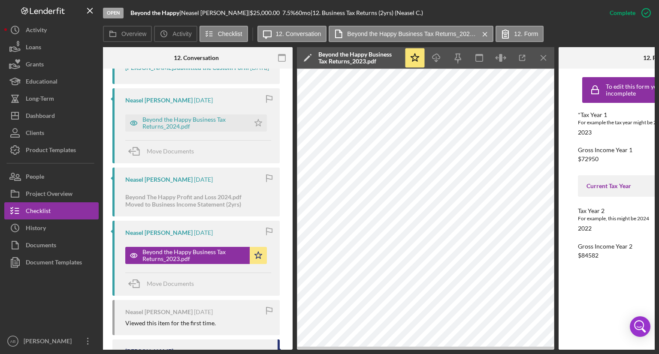
scroll to position [0, 146]
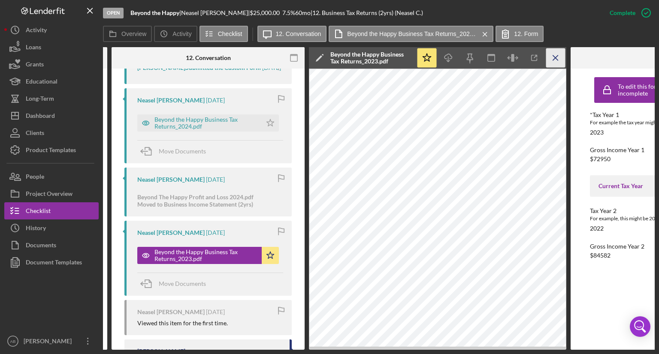
click at [554, 59] on line "button" at bounding box center [555, 57] width 5 height 5
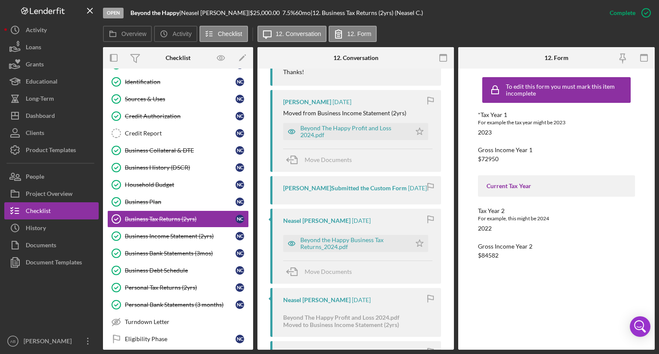
scroll to position [681, 0]
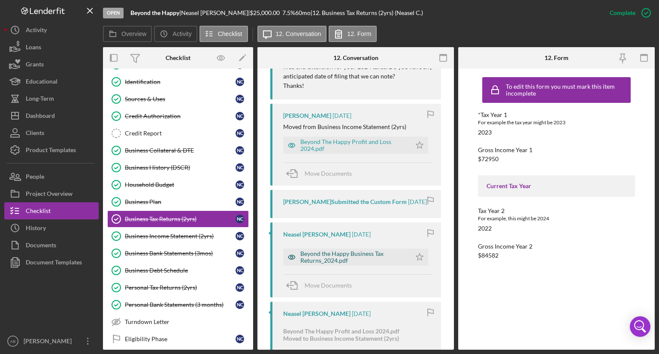
click at [292, 261] on icon "button" at bounding box center [291, 257] width 17 height 17
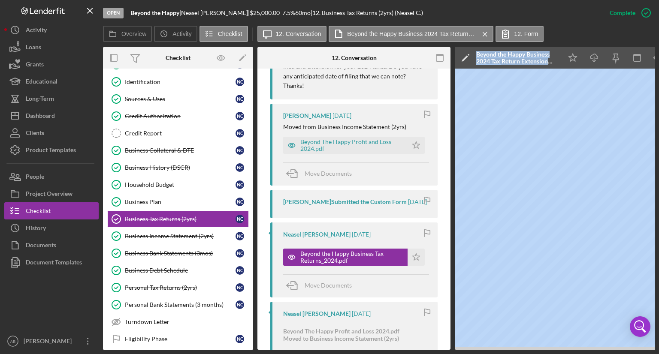
drag, startPoint x: 429, startPoint y: 351, endPoint x: 524, endPoint y: 350, distance: 95.3
click at [524, 350] on div "Open Beyond the Happy | Neasel [PERSON_NAME] | $25,000.00 7.5 % 60 mo | 12. Bus…" at bounding box center [329, 177] width 659 height 354
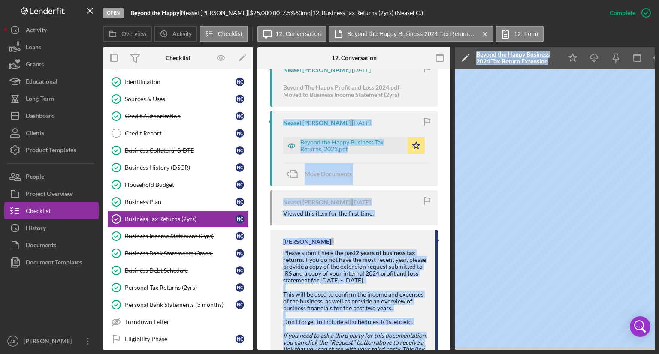
click at [528, 351] on div "Open Beyond the Happy | Neasel [PERSON_NAME] | $25,000.00 7.5 % 60 mo | 12. Bus…" at bounding box center [329, 177] width 659 height 354
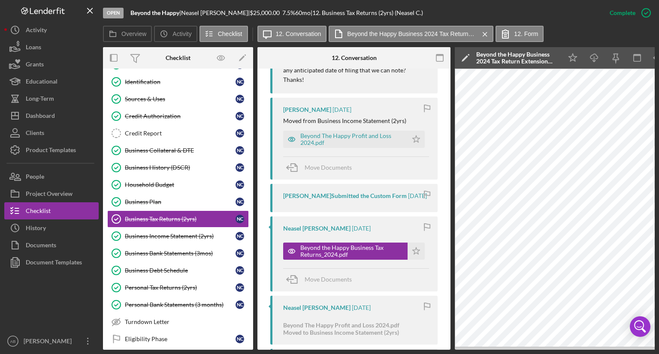
scroll to position [668, 0]
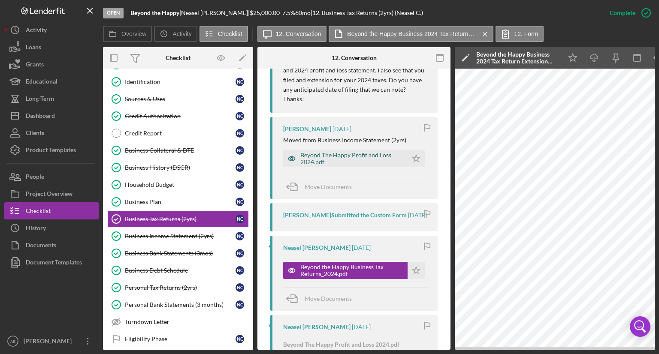
click at [289, 157] on icon "button" at bounding box center [291, 159] width 7 height 4
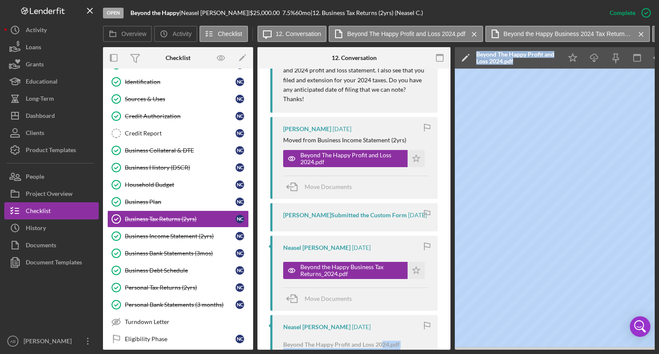
drag, startPoint x: 384, startPoint y: 350, endPoint x: 483, endPoint y: 358, distance: 99.5
click at [483, 354] on html "Open Beyond the Happy | Neasel [PERSON_NAME] | $25,000.00 7.5 % 60 mo | 12. Bus…" at bounding box center [329, 177] width 659 height 354
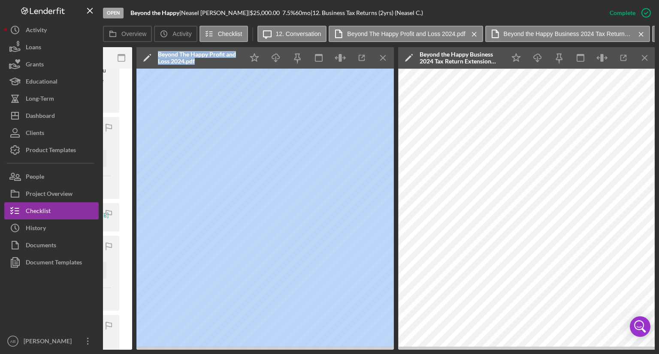
scroll to position [0, 385]
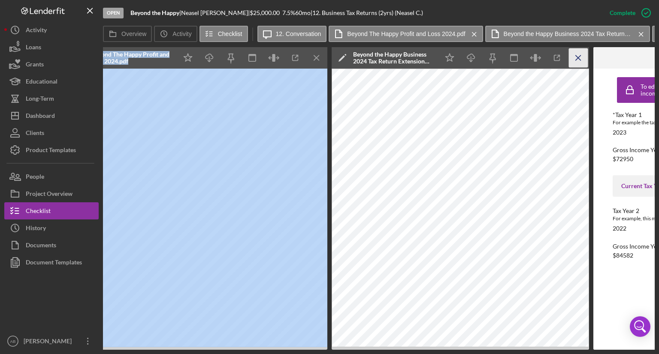
click at [319, 59] on line "button" at bounding box center [316, 57] width 5 height 5
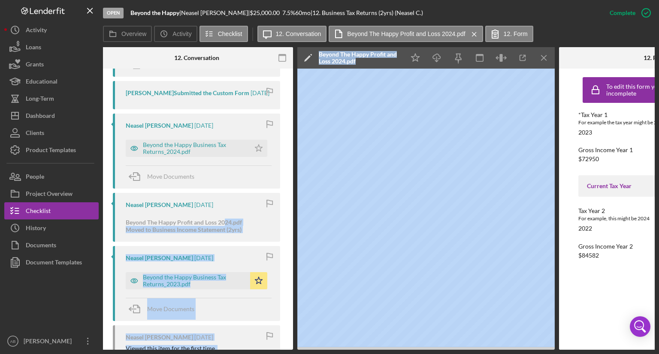
scroll to position [796, 0]
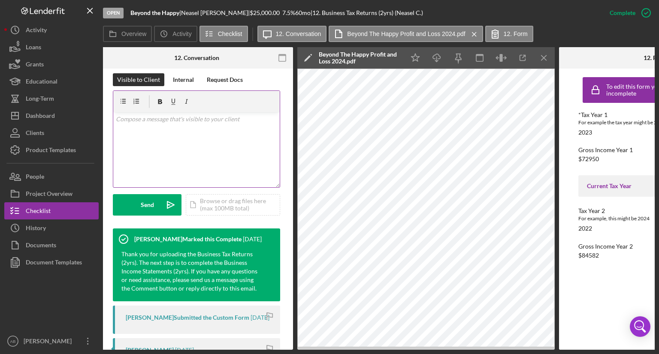
scroll to position [89, 0]
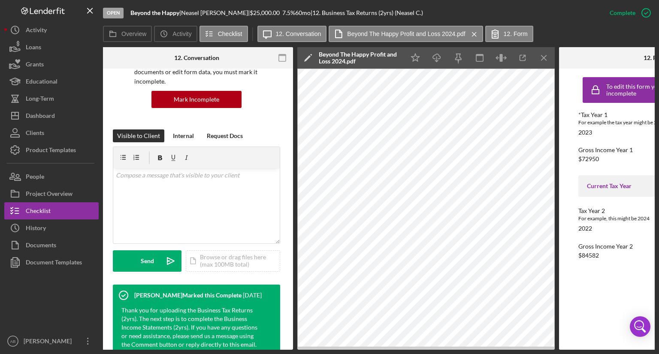
click at [548, 60] on icon "Icon/Menu Close" at bounding box center [544, 57] width 19 height 19
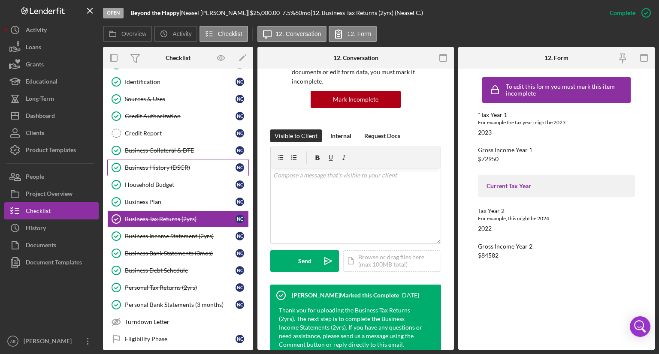
click at [182, 168] on div "Business History (DSCR)" at bounding box center [180, 167] width 111 height 7
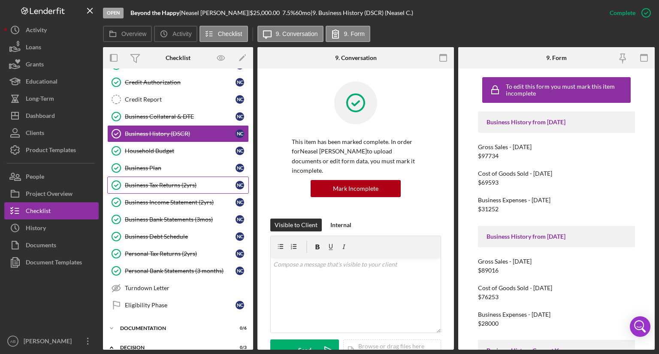
scroll to position [129, 0]
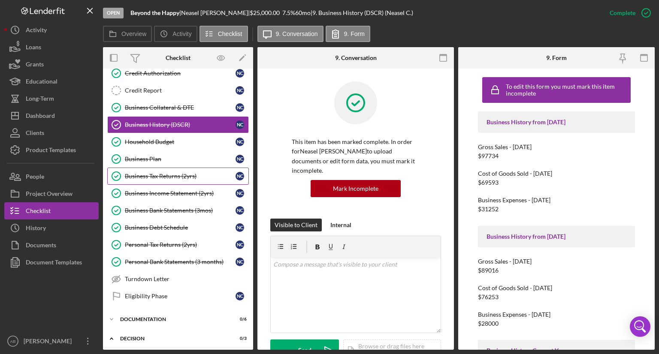
click at [156, 176] on div "Business Tax Returns (2yrs)" at bounding box center [180, 176] width 111 height 7
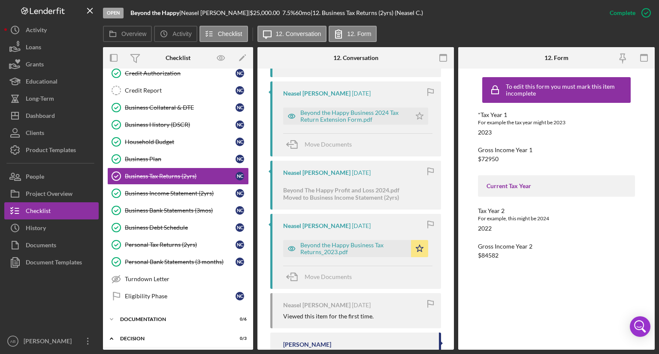
scroll to position [858, 0]
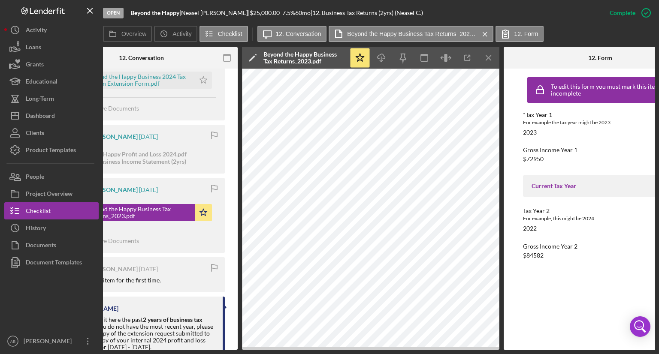
scroll to position [0, 216]
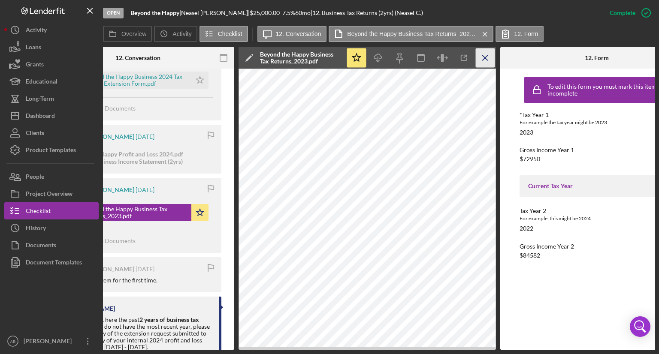
click at [485, 60] on icon "Icon/Menu Close" at bounding box center [485, 57] width 19 height 19
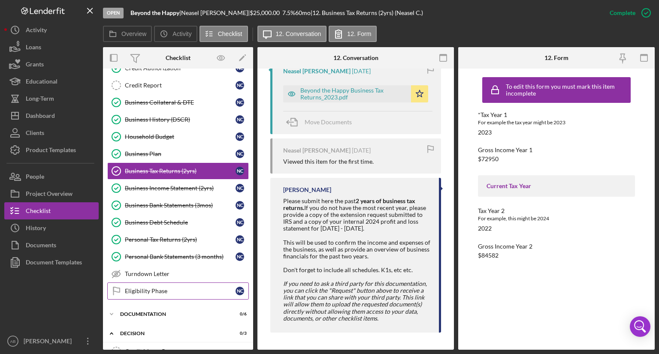
scroll to position [172, 0]
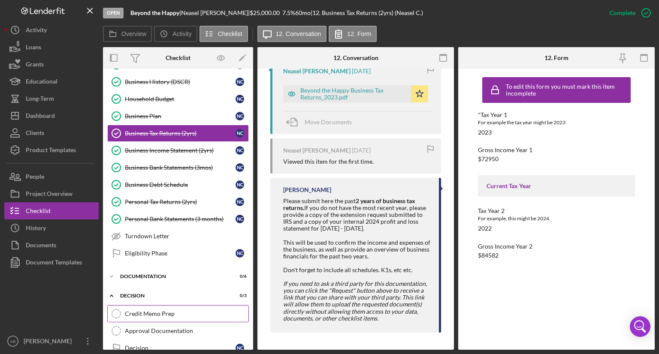
click at [157, 311] on div "Credit Memo Prep" at bounding box center [187, 314] width 124 height 7
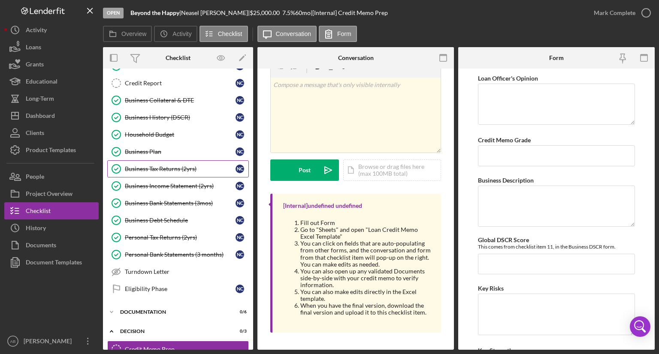
scroll to position [129, 0]
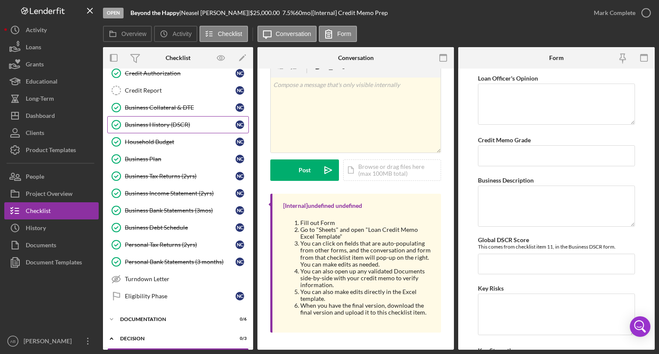
click at [160, 125] on div "Business History (DSCR)" at bounding box center [180, 124] width 111 height 7
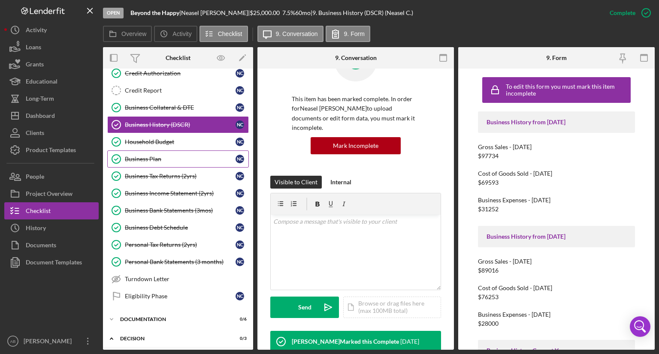
click at [141, 159] on div "Business Plan" at bounding box center [180, 159] width 111 height 7
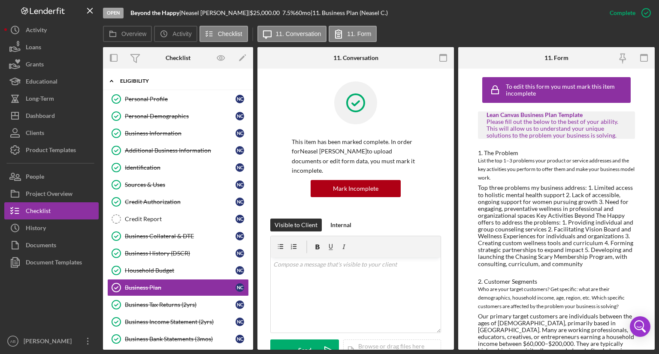
click at [112, 81] on polyline at bounding box center [111, 81] width 3 height 2
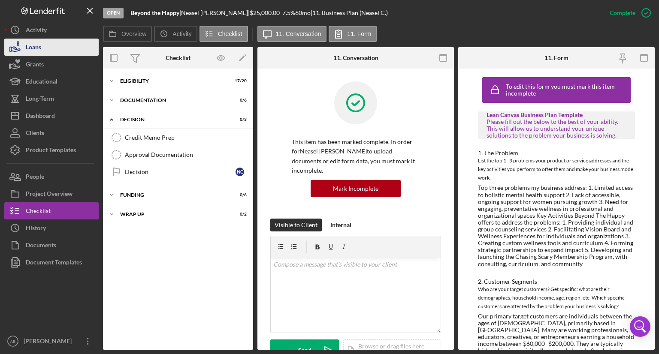
click at [39, 47] on div "Loans" at bounding box center [33, 48] width 15 height 19
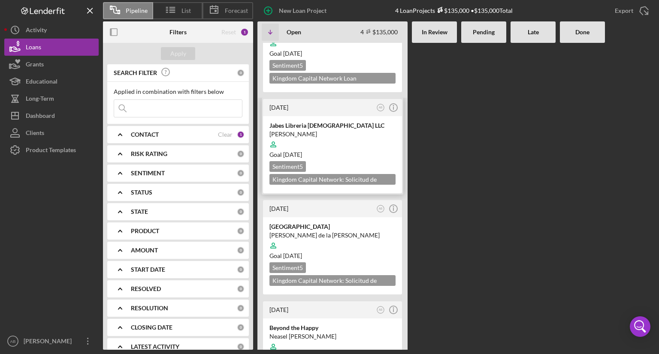
scroll to position [96, 0]
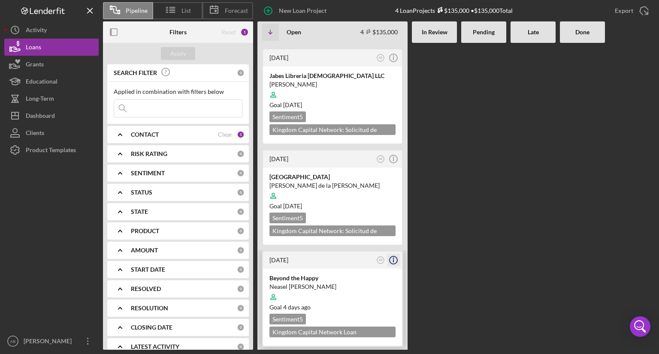
click at [393, 260] on line "button" at bounding box center [393, 261] width 0 height 3
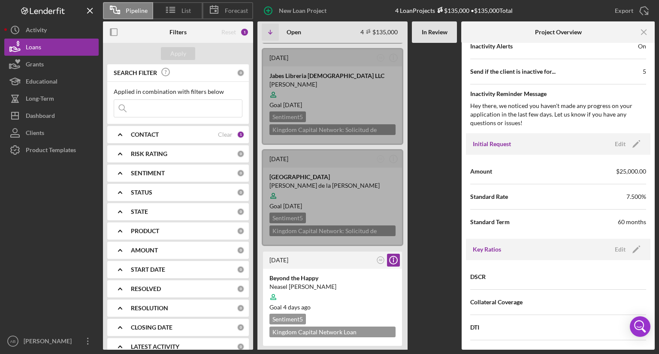
scroll to position [472, 0]
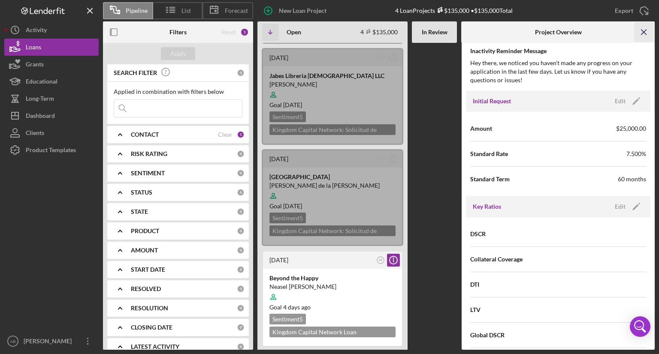
click at [643, 31] on line "button" at bounding box center [644, 32] width 5 height 5
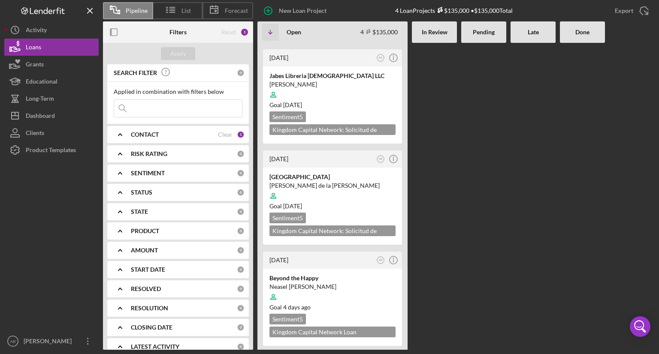
scroll to position [0, 0]
click at [340, 293] on div at bounding box center [332, 297] width 126 height 16
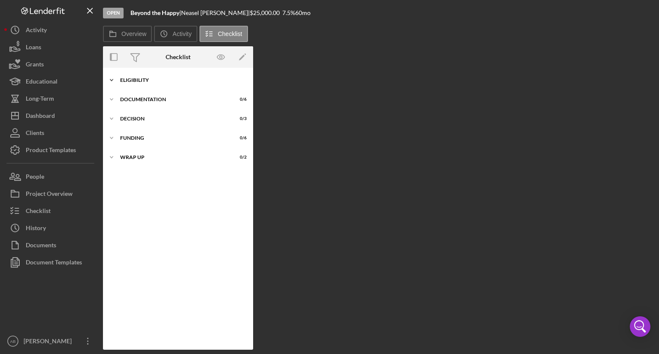
click at [114, 79] on icon "Icon/Expander" at bounding box center [111, 80] width 17 height 17
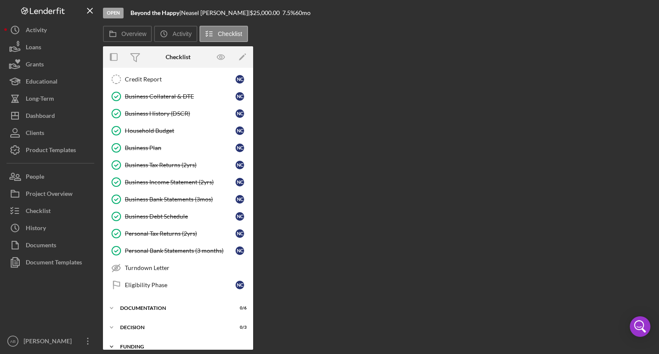
scroll to position [165, 0]
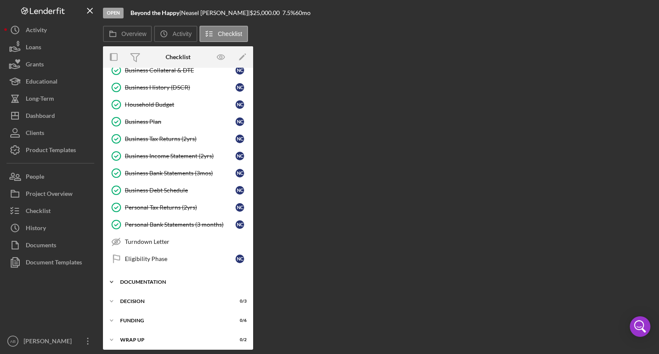
click at [110, 282] on icon "Icon/Expander" at bounding box center [111, 282] width 17 height 17
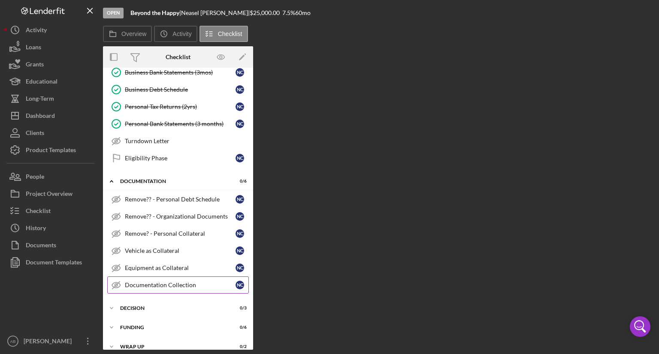
scroll to position [272, 0]
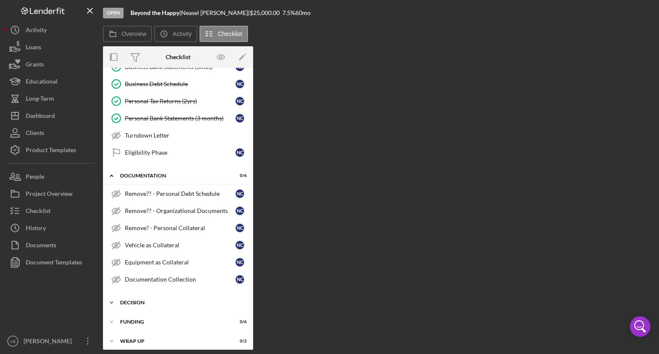
click at [113, 298] on icon "Icon/Expander" at bounding box center [111, 302] width 17 height 17
click at [147, 318] on div "Credit Memo Prep" at bounding box center [187, 321] width 124 height 7
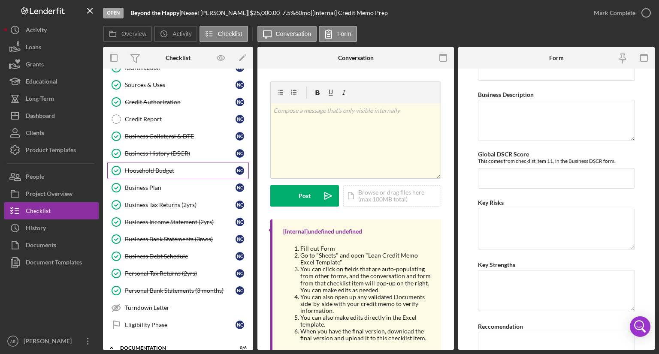
scroll to position [57, 0]
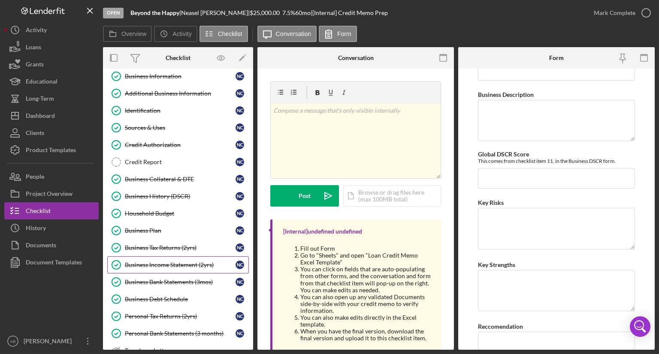
click at [146, 262] on div "Business Income Statement (2yrs)" at bounding box center [180, 265] width 111 height 7
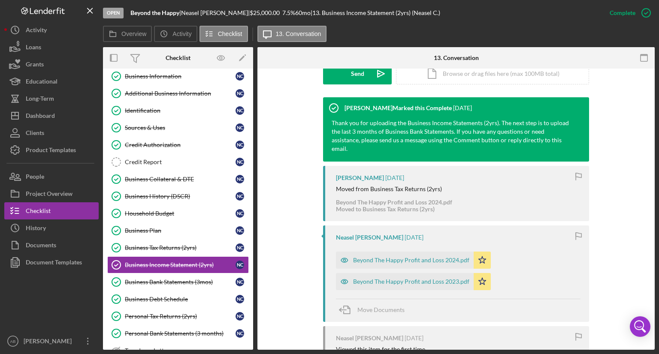
scroll to position [300, 0]
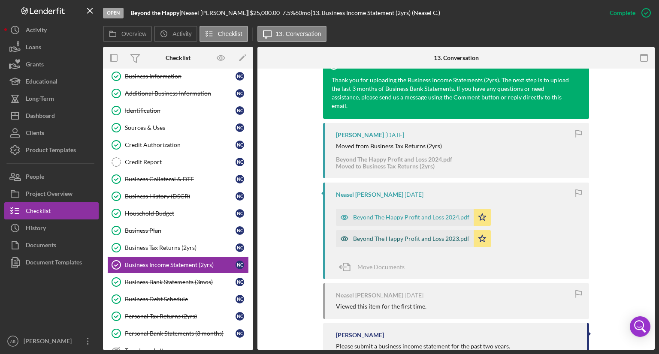
click at [381, 236] on div "Beyond The Happy Profit and Loss 2023.pdf" at bounding box center [411, 239] width 116 height 7
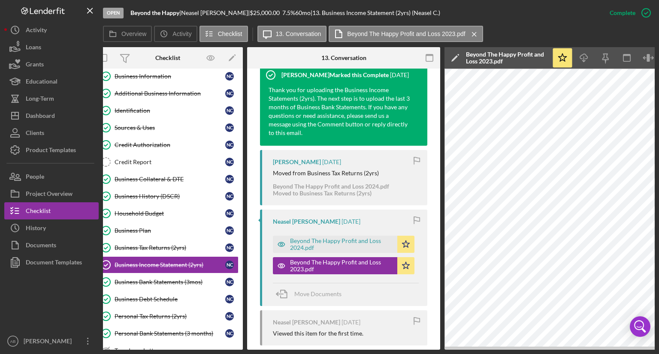
scroll to position [0, 0]
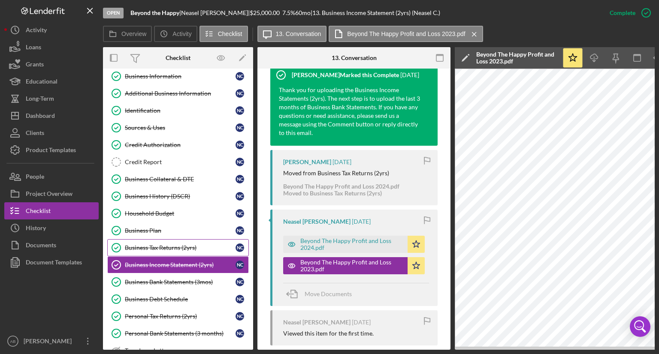
click at [142, 245] on div "Business Tax Returns (2yrs)" at bounding box center [180, 248] width 111 height 7
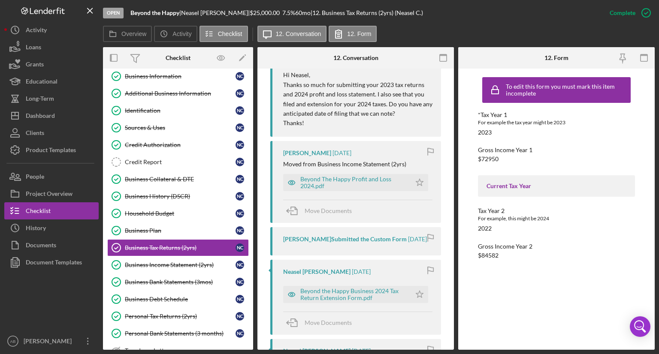
scroll to position [901, 0]
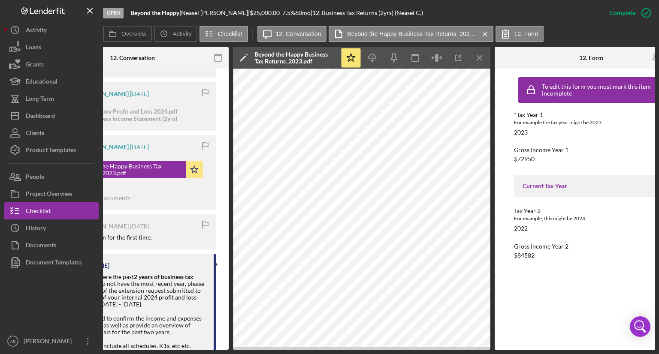
scroll to position [0, 223]
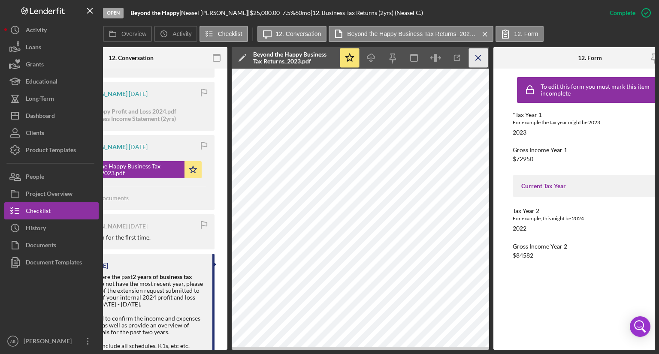
click at [477, 55] on icon "Icon/Menu Close" at bounding box center [478, 57] width 19 height 19
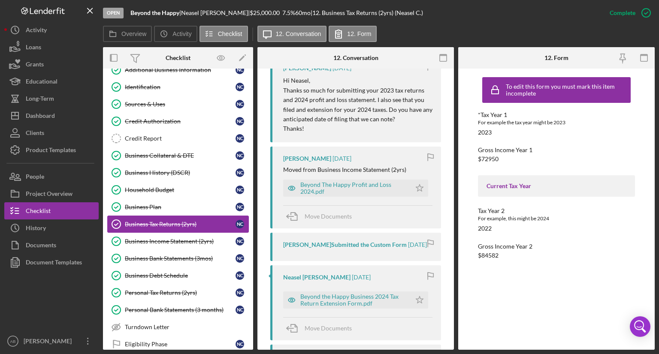
scroll to position [100, 0]
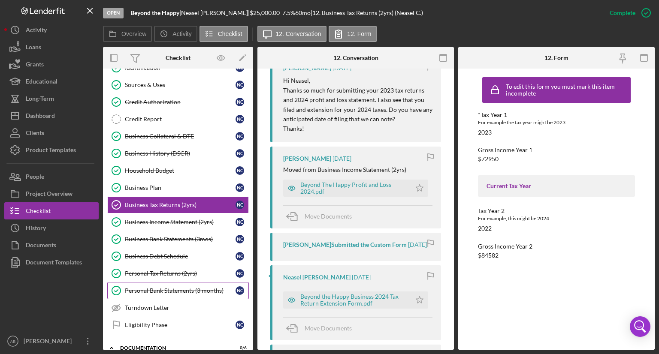
click at [142, 287] on div "Personal Bank Statements (3 months)" at bounding box center [180, 290] width 111 height 7
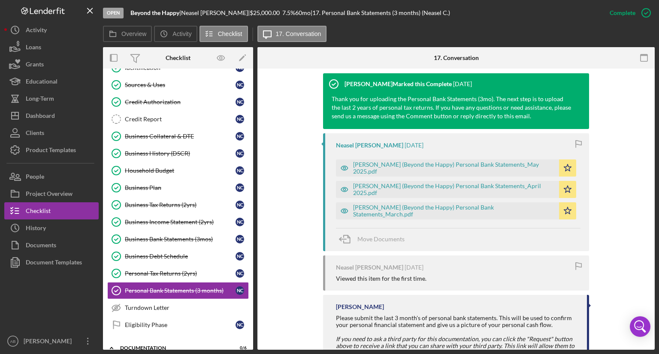
scroll to position [323, 0]
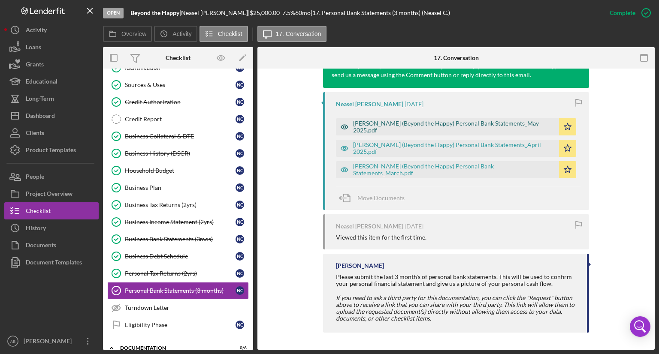
click at [356, 124] on div "[PERSON_NAME] (Beyond the Happy) Personal Bank Statements_May 2025.pdf" at bounding box center [454, 127] width 202 height 14
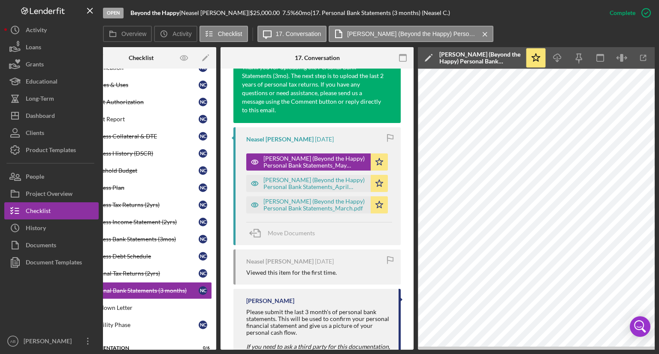
scroll to position [0, 57]
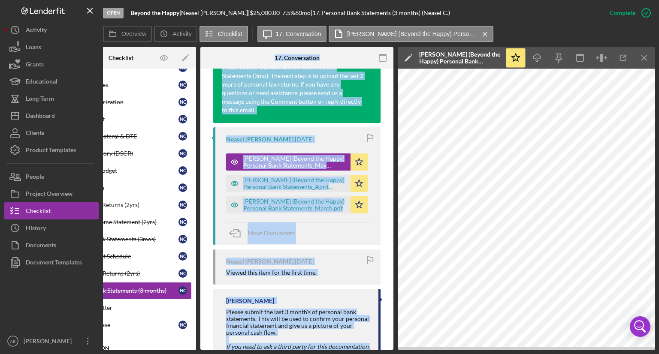
drag, startPoint x: 208, startPoint y: 351, endPoint x: 133, endPoint y: 347, distance: 74.3
click at [133, 347] on div "Open Beyond the Happy | Neasel [PERSON_NAME] | $25,000.00 7.5 % 60 mo | 17. Per…" at bounding box center [329, 177] width 659 height 354
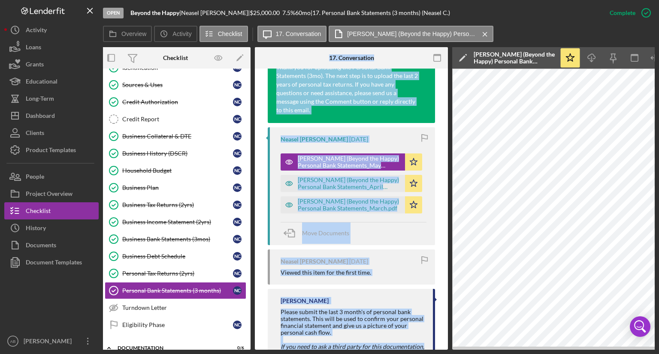
scroll to position [0, 0]
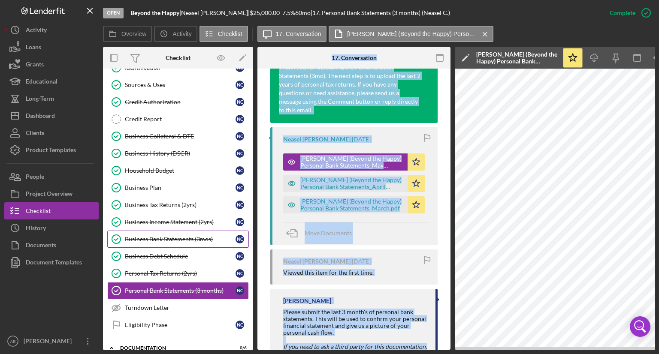
click at [154, 242] on link "Business Bank Statements (3mos) Business Bank Statements (3mos) N C" at bounding box center [178, 239] width 142 height 17
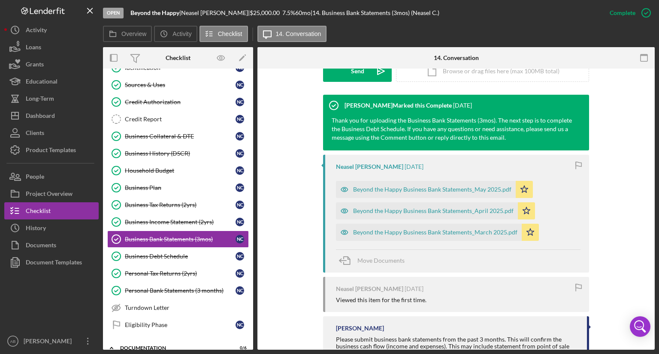
scroll to position [257, 0]
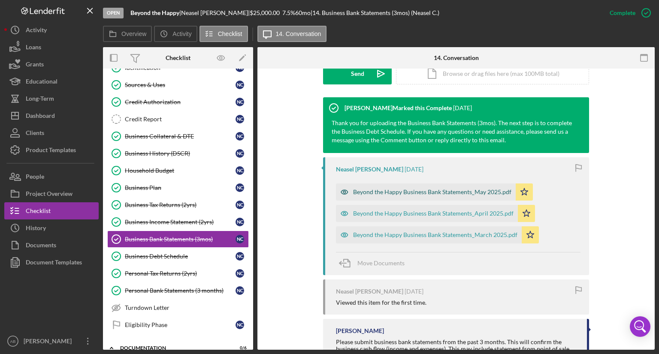
click at [341, 193] on icon "button" at bounding box center [344, 192] width 7 height 4
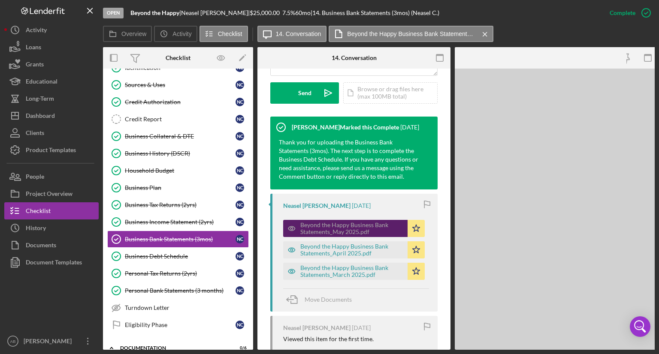
scroll to position [267, 0]
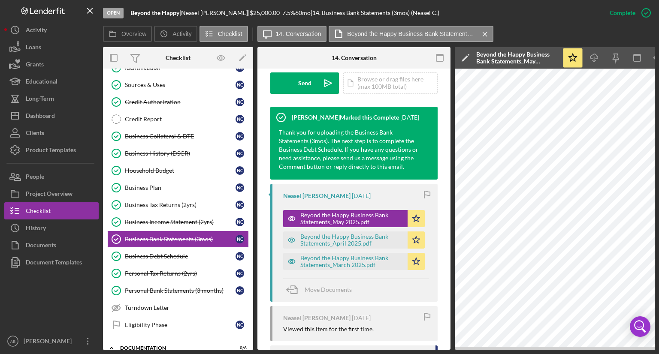
drag, startPoint x: 447, startPoint y: 347, endPoint x: 487, endPoint y: 349, distance: 40.8
click at [487, 349] on div "Overview Internal Workflow Stage Open Icon/Dropdown Arrow Archive (can unarchiv…" at bounding box center [379, 198] width 552 height 303
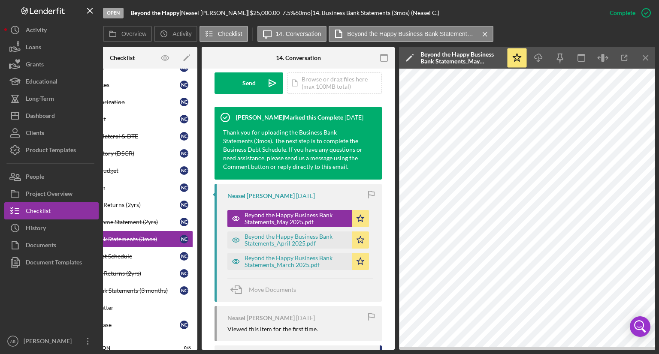
scroll to position [0, 57]
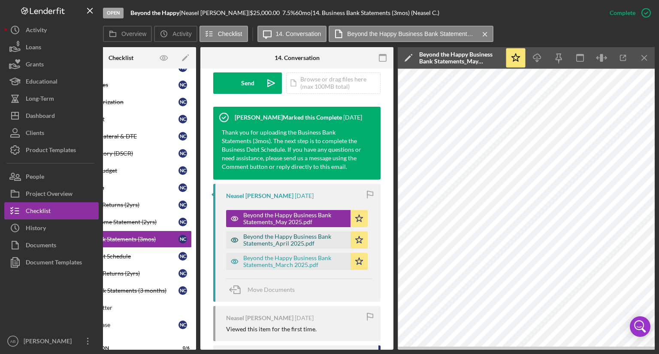
click at [235, 221] on icon "button" at bounding box center [234, 219] width 7 height 4
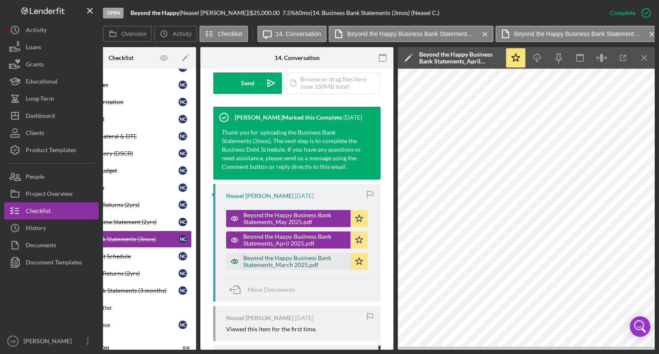
click at [235, 220] on icon "button" at bounding box center [234, 219] width 2 height 2
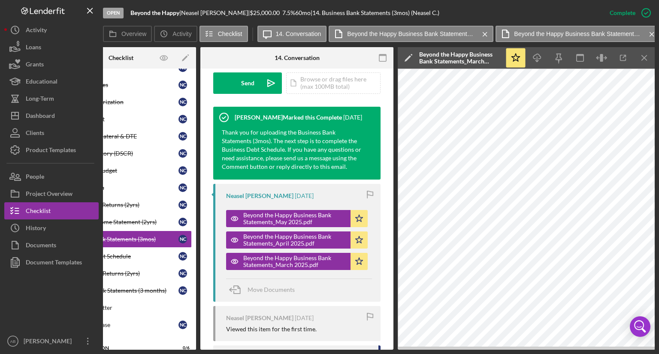
click at [498, 64] on div "Beyond the Happy Business Bank Statements_March 2025.pdf" at bounding box center [460, 58] width 82 height 14
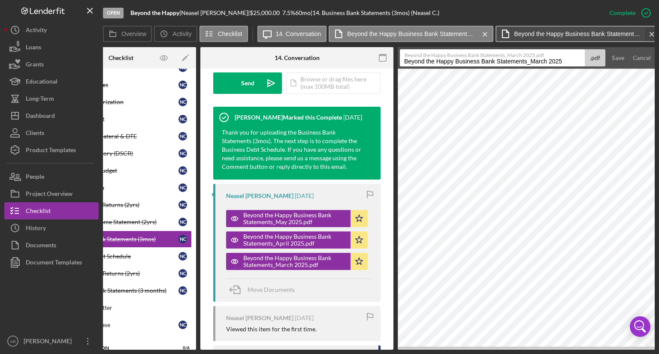
click at [650, 34] on icon "Icon/Menu Close" at bounding box center [652, 34] width 15 height 21
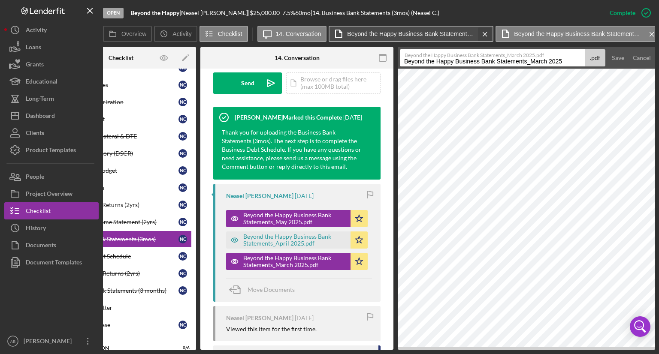
click at [481, 36] on icon "Icon/Menu Close" at bounding box center [485, 34] width 15 height 21
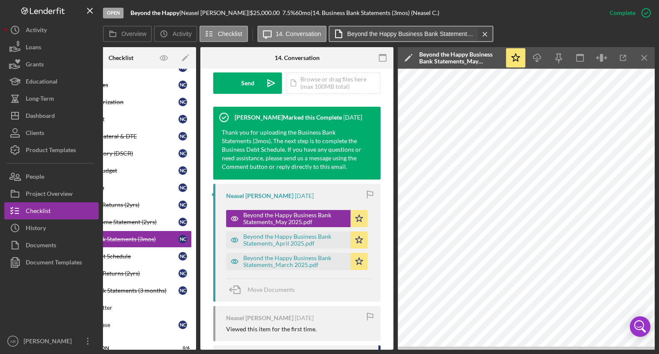
click at [482, 35] on icon "Icon/Menu Close" at bounding box center [485, 34] width 15 height 21
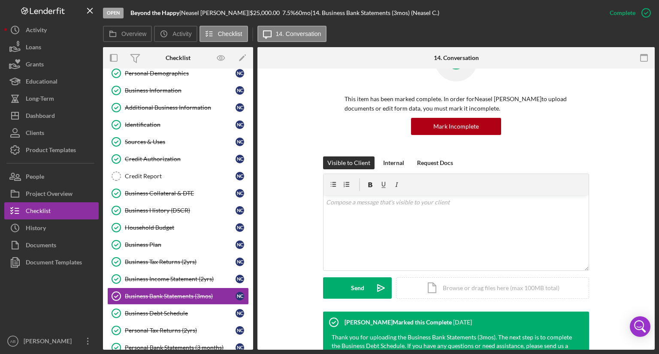
scroll to position [0, 0]
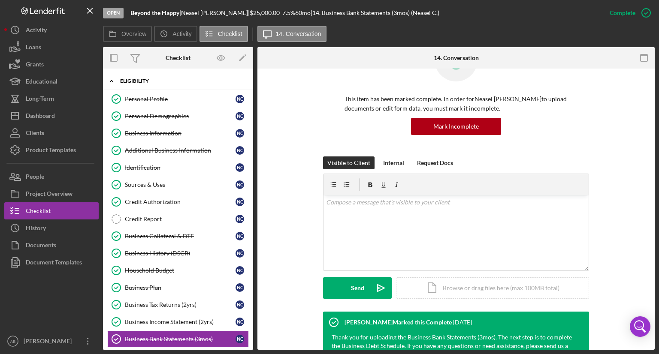
click at [116, 81] on icon "Icon/Expander" at bounding box center [111, 81] width 17 height 17
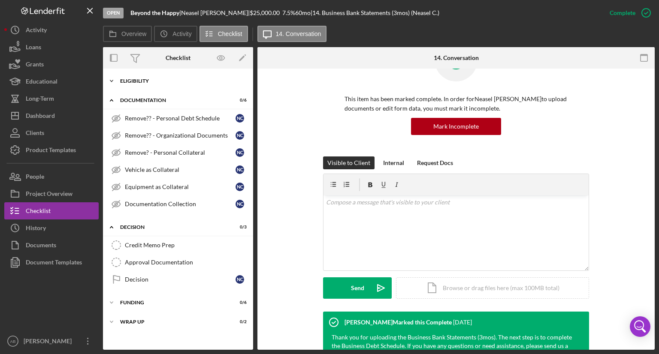
click at [114, 83] on icon "Icon/Expander" at bounding box center [111, 81] width 17 height 17
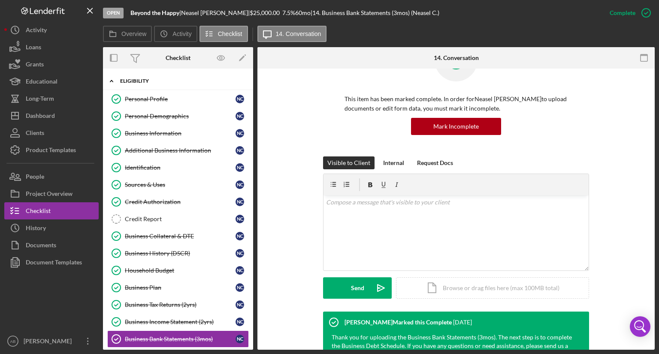
click at [113, 79] on icon "Icon/Expander" at bounding box center [111, 81] width 17 height 17
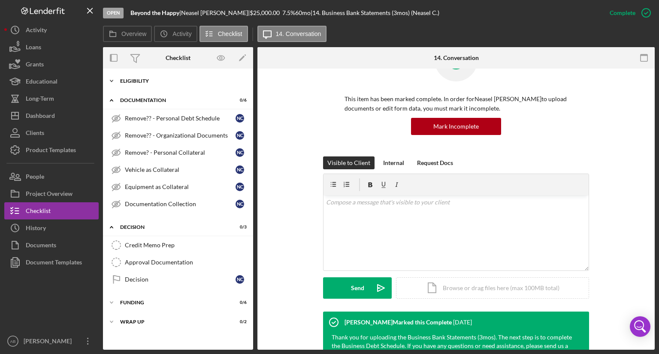
click at [112, 80] on icon "Icon/Expander" at bounding box center [111, 81] width 17 height 17
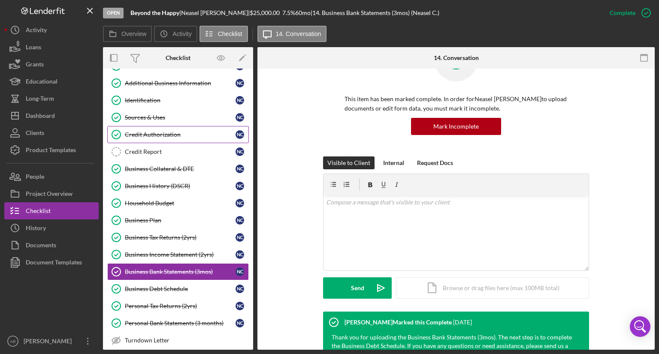
scroll to position [86, 0]
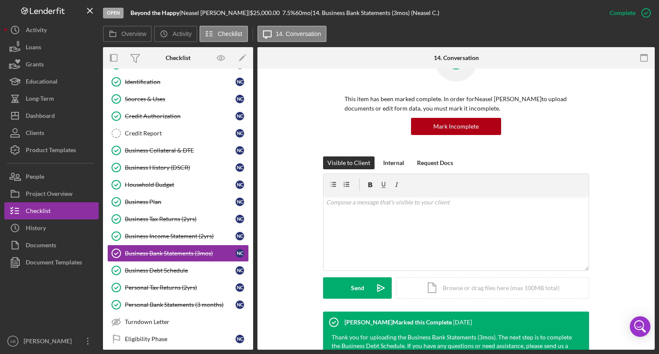
click at [402, 38] on div "Overview Icon/History Activity Checklist Icon/Message 14. Conversation" at bounding box center [379, 34] width 552 height 17
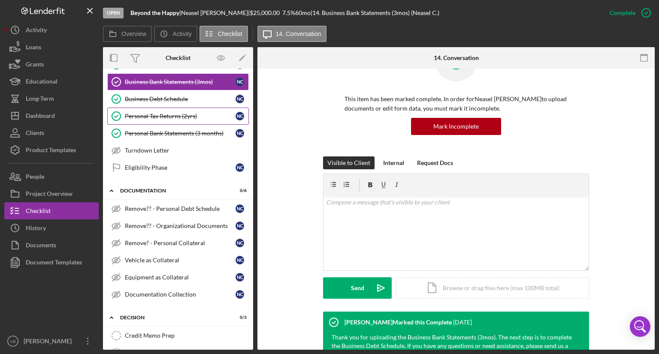
scroll to position [328, 0]
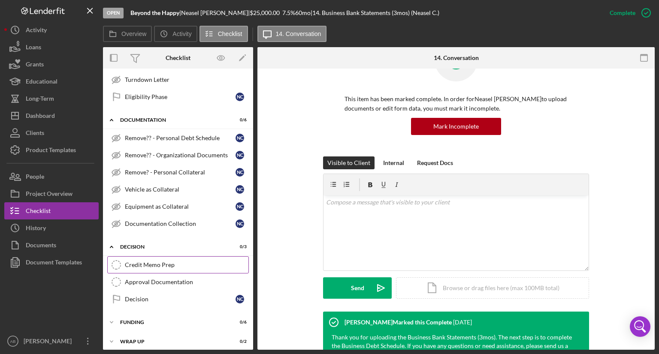
click at [147, 262] on div "Credit Memo Prep" at bounding box center [187, 265] width 124 height 7
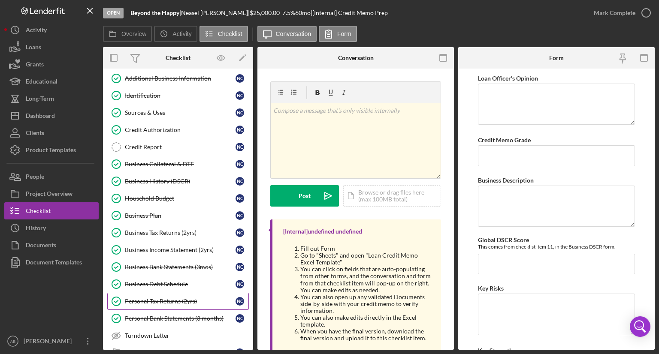
scroll to position [86, 0]
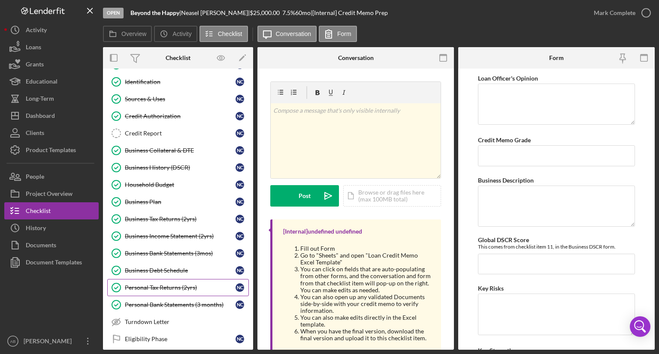
click at [137, 284] on div "Personal Tax Returns (2yrs)" at bounding box center [180, 287] width 111 height 7
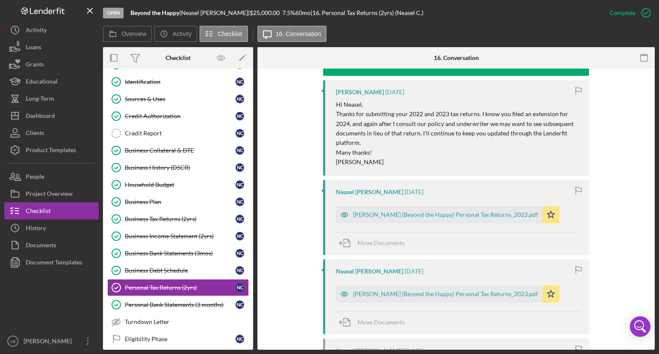
scroll to position [386, 0]
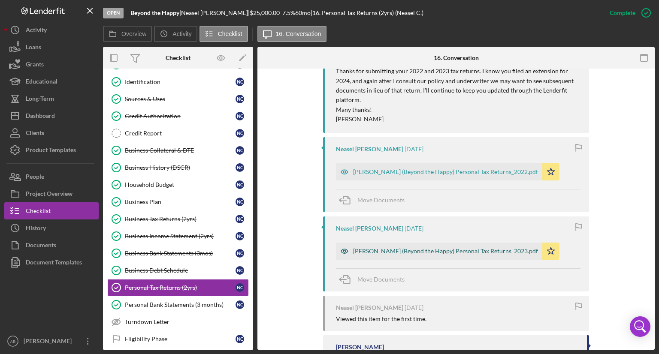
click at [344, 243] on icon "button" at bounding box center [344, 251] width 17 height 17
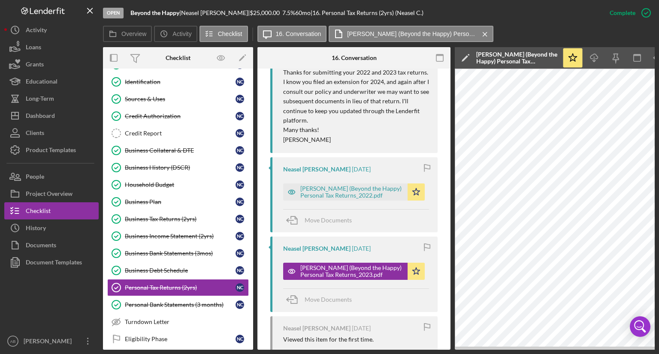
drag, startPoint x: 490, startPoint y: 352, endPoint x: 586, endPoint y: 354, distance: 95.3
click at [586, 354] on div "Open Beyond the Happy | Neasel [PERSON_NAME] | $25,000.00 7.5 % 60 mo | 16. Per…" at bounding box center [329, 177] width 659 height 354
drag, startPoint x: 573, startPoint y: 350, endPoint x: 659, endPoint y: 352, distance: 85.4
click at [659, 352] on div "Open Beyond the Happy | Neasel [PERSON_NAME] | $25,000.00 7.5 % 60 mo | 16. Per…" at bounding box center [329, 177] width 659 height 354
click at [536, 351] on div "Open Beyond the Happy | Neasel [PERSON_NAME] | $25,000.00 7.5 % 60 mo | 16. Per…" at bounding box center [329, 177] width 659 height 354
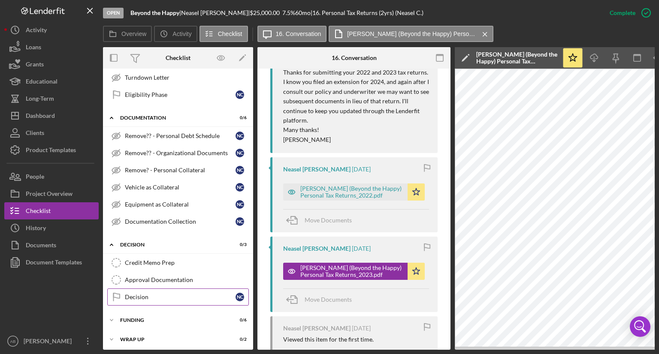
scroll to position [331, 0]
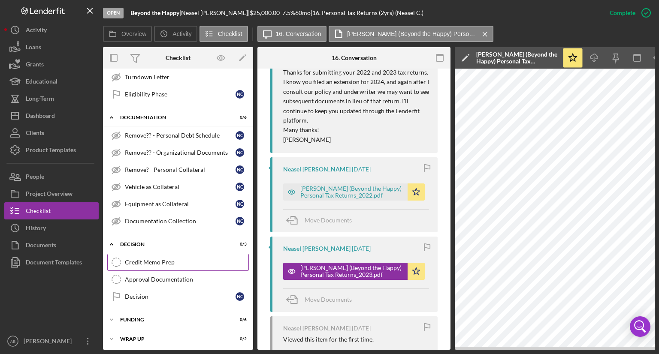
click at [151, 259] on div "Credit Memo Prep" at bounding box center [187, 262] width 124 height 7
